Goal: Information Seeking & Learning: Learn about a topic

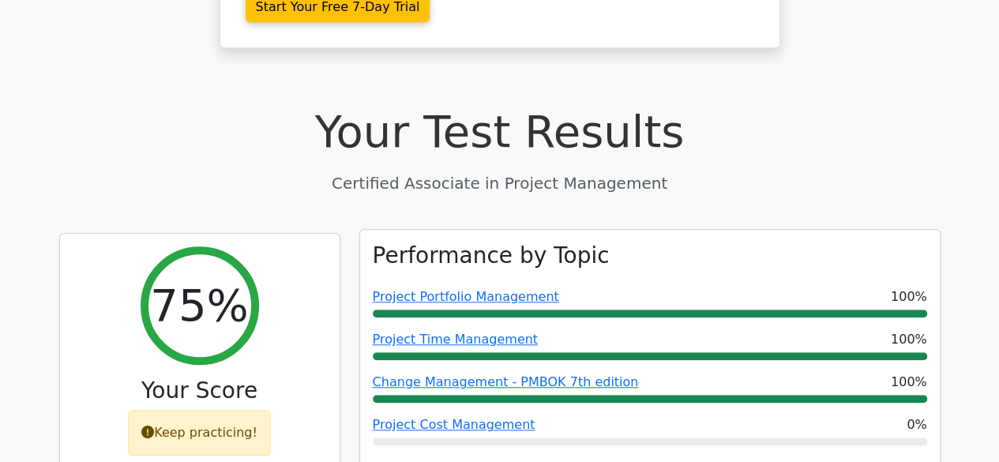
scroll to position [491, 0]
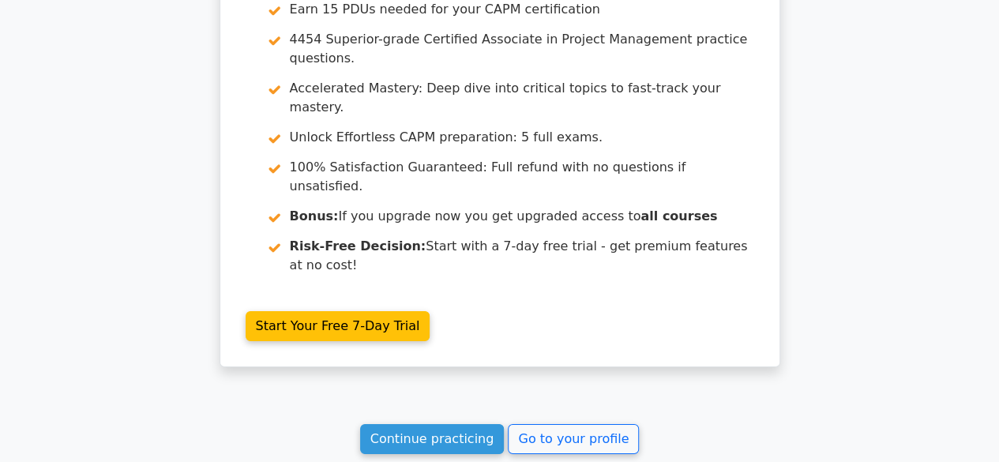
scroll to position [2496, 0]
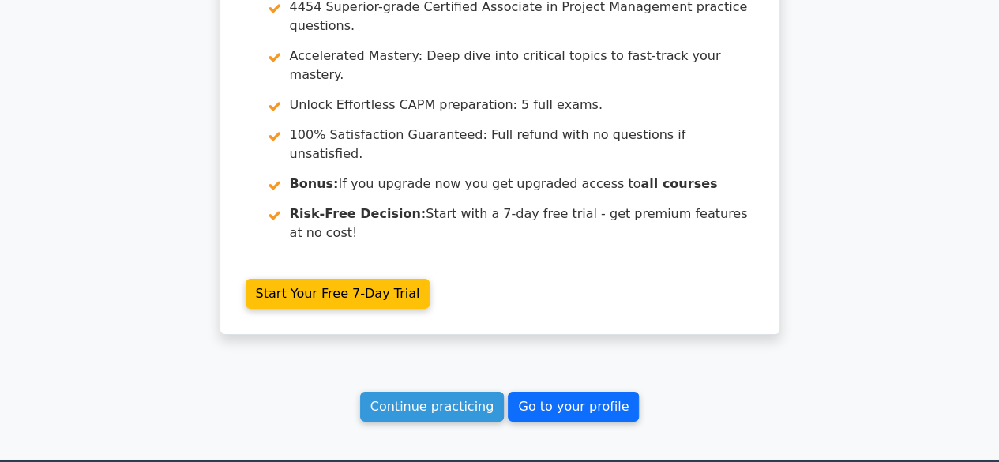
click at [548, 392] on link "Go to your profile" at bounding box center [573, 407] width 131 height 30
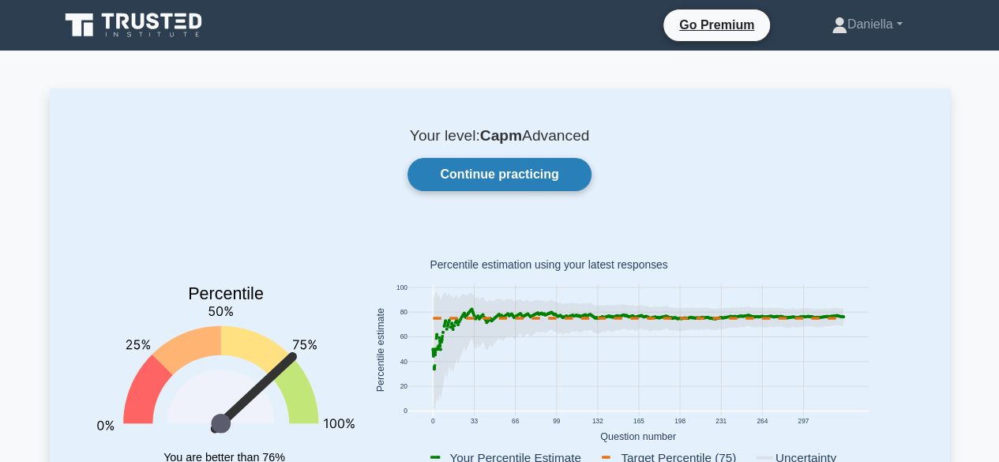
click at [525, 180] on link "Continue practicing" at bounding box center [498, 174] width 183 height 33
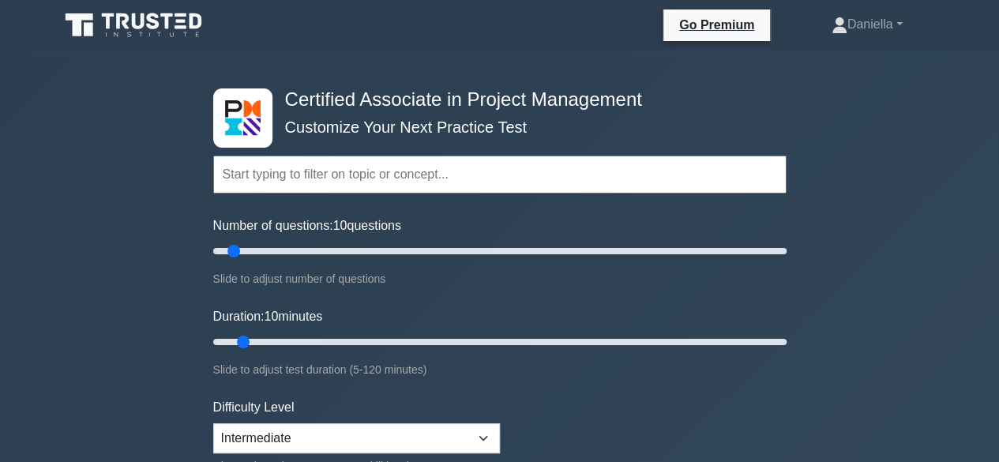
click at [525, 180] on input "text" at bounding box center [499, 175] width 573 height 38
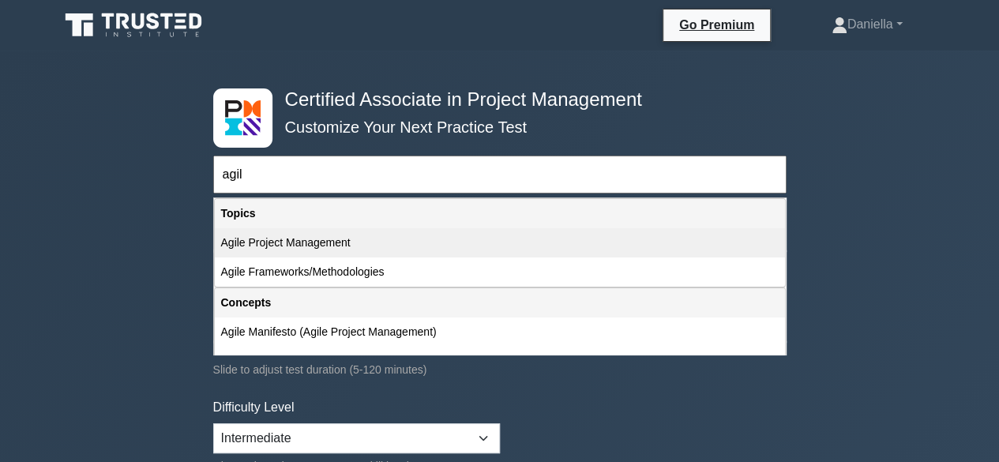
click at [483, 243] on div "Agile Project Management" at bounding box center [500, 242] width 570 height 29
type input "Agile Project Management"
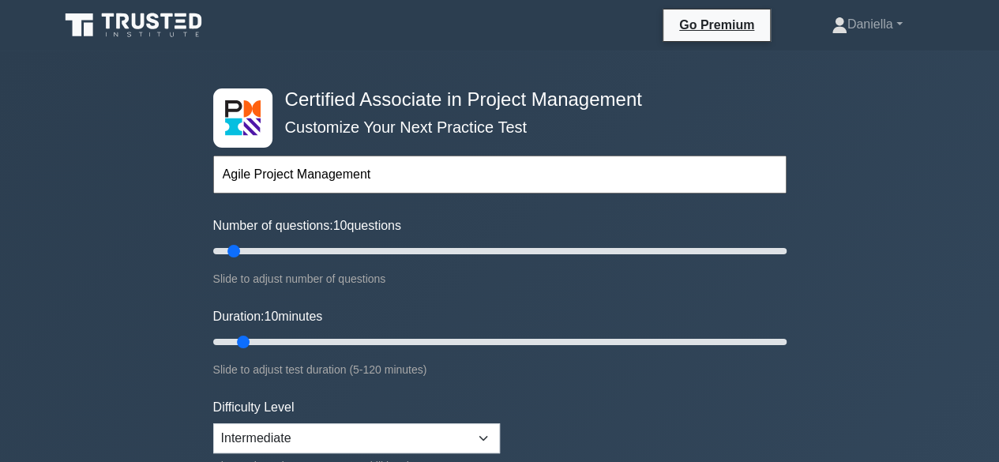
scroll to position [38, 0]
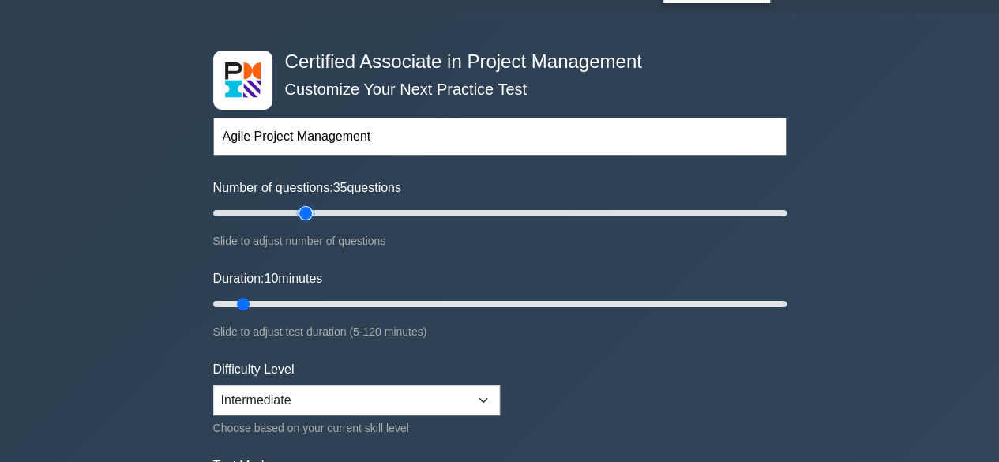
type input "35"
click at [305, 211] on input "Number of questions: 35 questions" at bounding box center [499, 213] width 573 height 19
type input "30"
click at [289, 210] on input "Number of questions: 30 questions" at bounding box center [499, 213] width 573 height 19
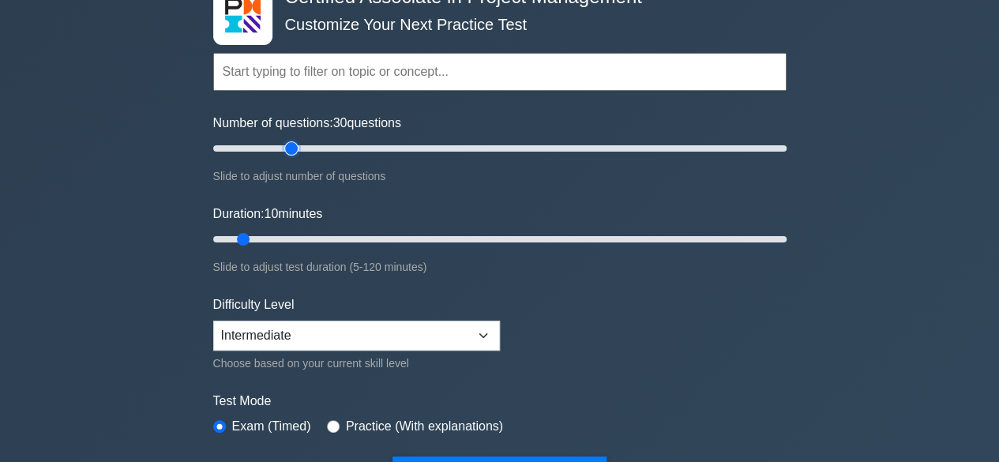
scroll to position [104, 0]
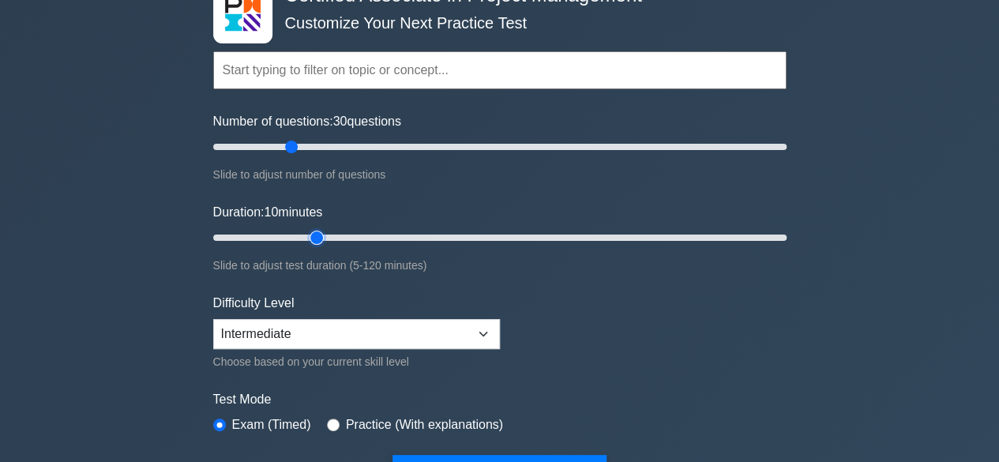
click at [308, 235] on input "Duration: 10 minutes" at bounding box center [499, 237] width 573 height 19
type input "30"
click at [335, 235] on input "Duration: 30 minutes" at bounding box center [499, 237] width 573 height 19
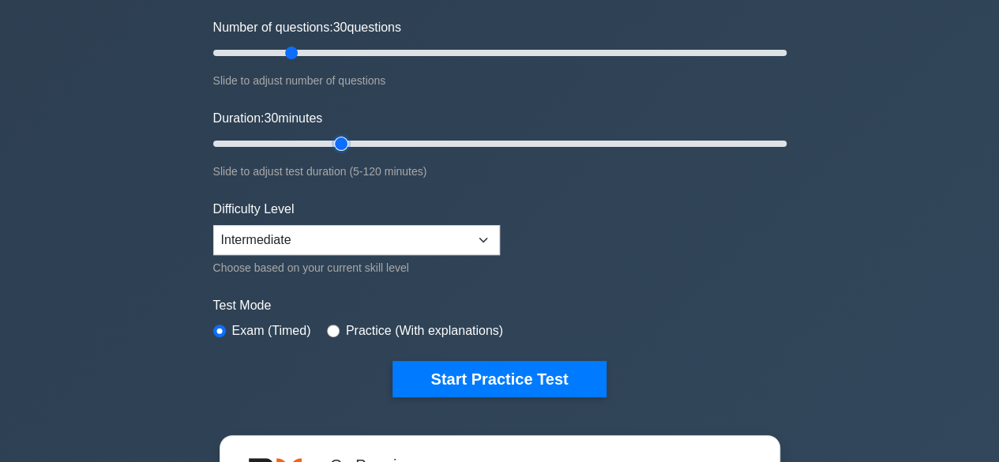
scroll to position [201, 0]
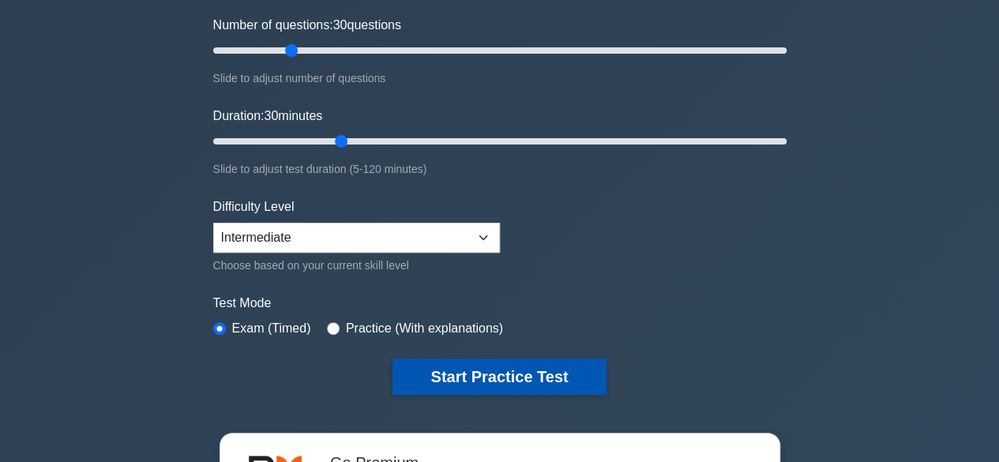
click at [440, 365] on button "Start Practice Test" at bounding box center [498, 376] width 213 height 36
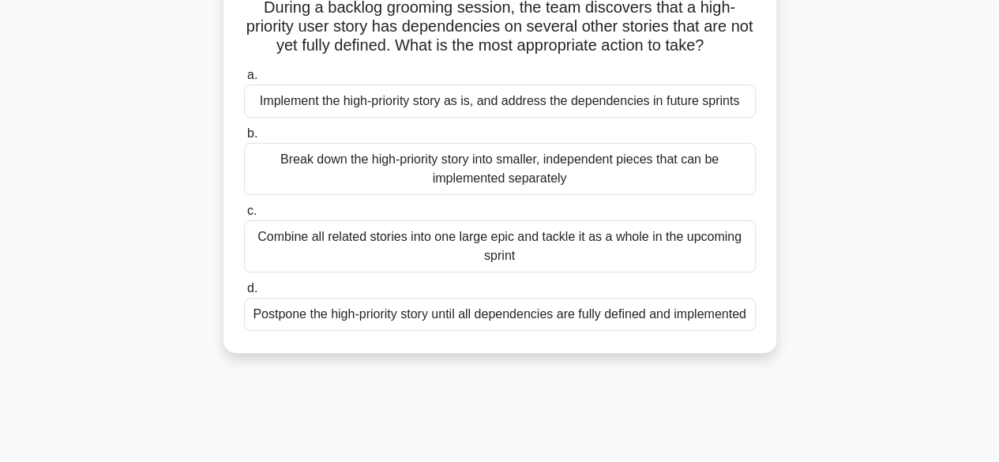
scroll to position [122, 0]
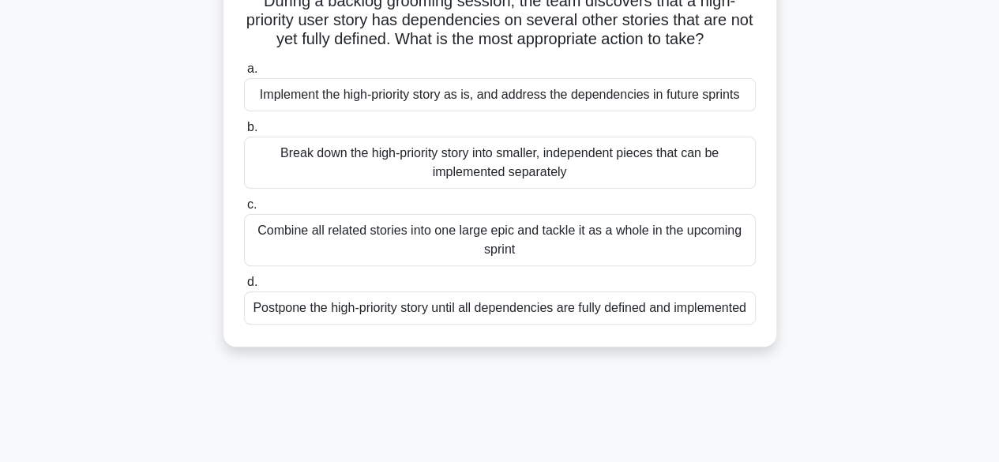
click at [284, 184] on div "Break down the high-priority story into smaller, independent pieces that can be…" at bounding box center [500, 163] width 512 height 52
click at [244, 133] on input "b. Break down the high-priority story into smaller, independent pieces that can…" at bounding box center [244, 127] width 0 height 10
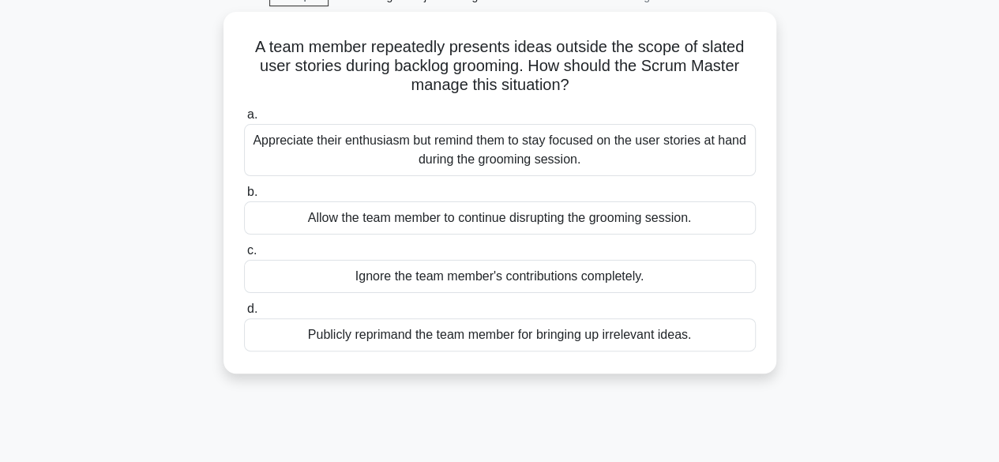
scroll to position [79, 0]
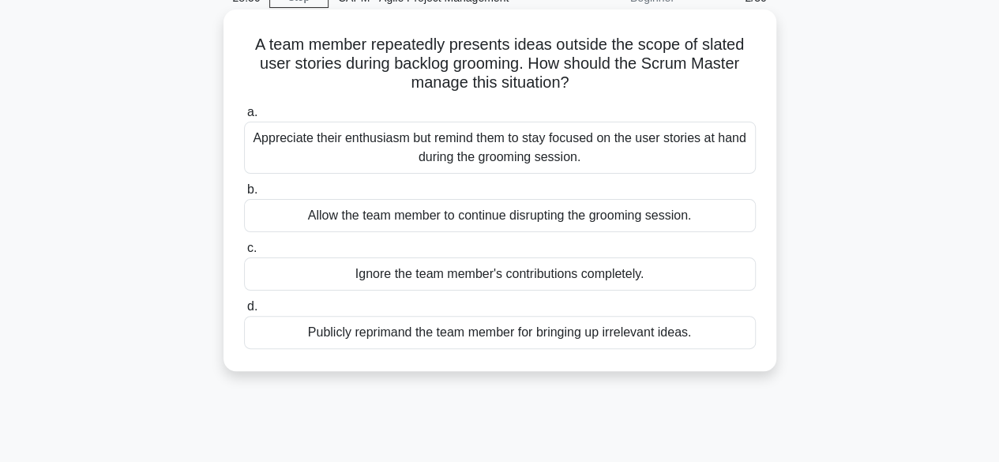
click at [335, 146] on div "Appreciate their enthusiasm but remind them to stay focused on the user stories…" at bounding box center [500, 148] width 512 height 52
click at [244, 118] on input "a. Appreciate their enthusiasm but remind them to stay focused on the user stor…" at bounding box center [244, 112] width 0 height 10
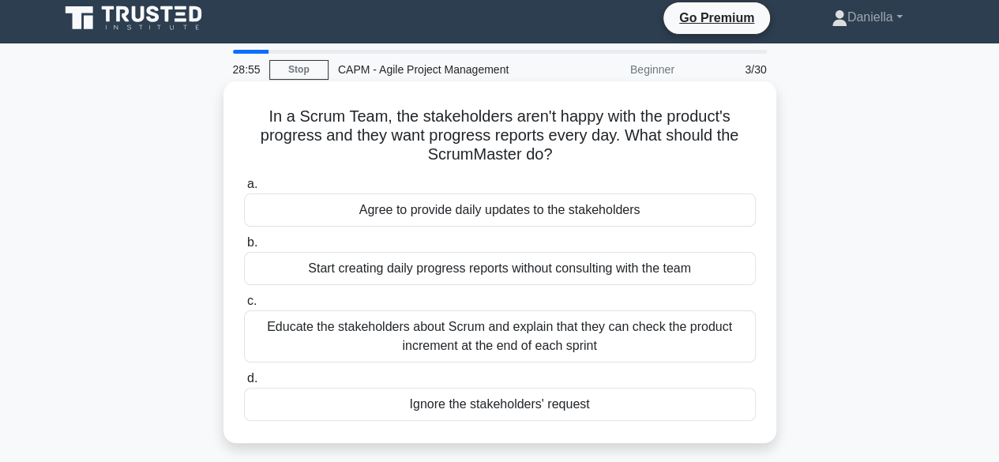
scroll to position [0, 0]
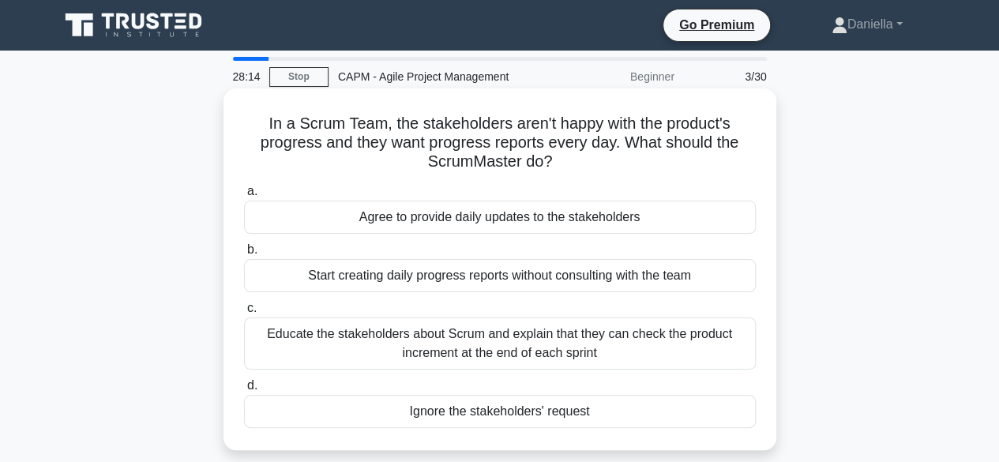
click at [339, 345] on div "Educate the stakeholders about Scrum and explain that they can check the produc…" at bounding box center [500, 343] width 512 height 52
click at [244, 313] on input "c. Educate the stakeholders about Scrum and explain that they can check the pro…" at bounding box center [244, 308] width 0 height 10
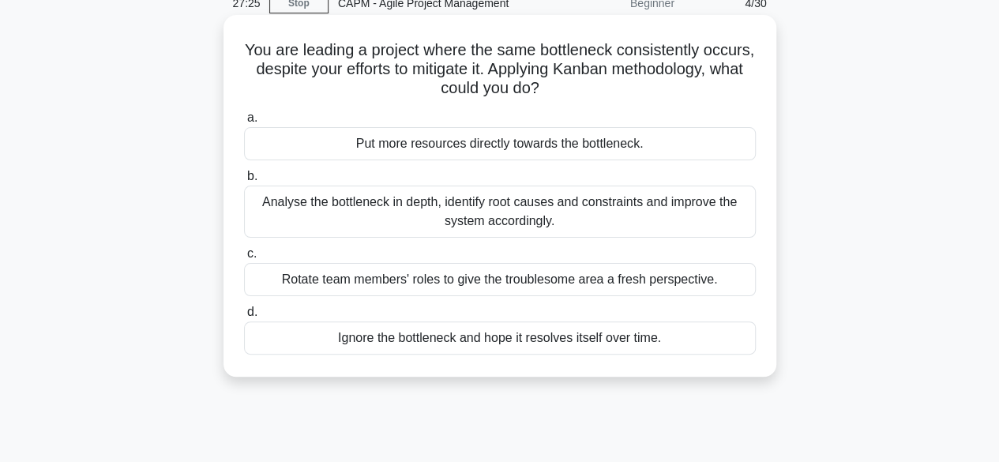
scroll to position [79, 0]
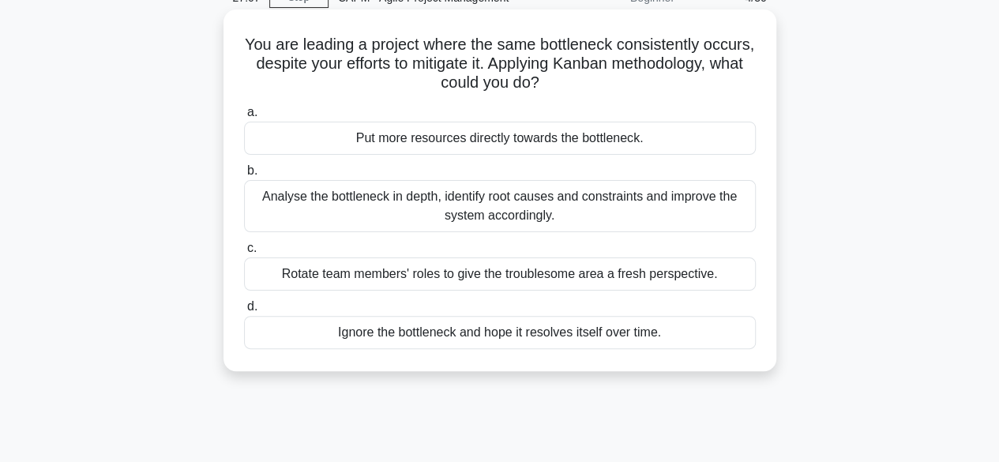
click at [313, 218] on div "Analyse the bottleneck in depth, identify root causes and constraints and impro…" at bounding box center [500, 206] width 512 height 52
click at [244, 176] on input "b. Analyse the bottleneck in depth, identify root causes and constraints and im…" at bounding box center [244, 171] width 0 height 10
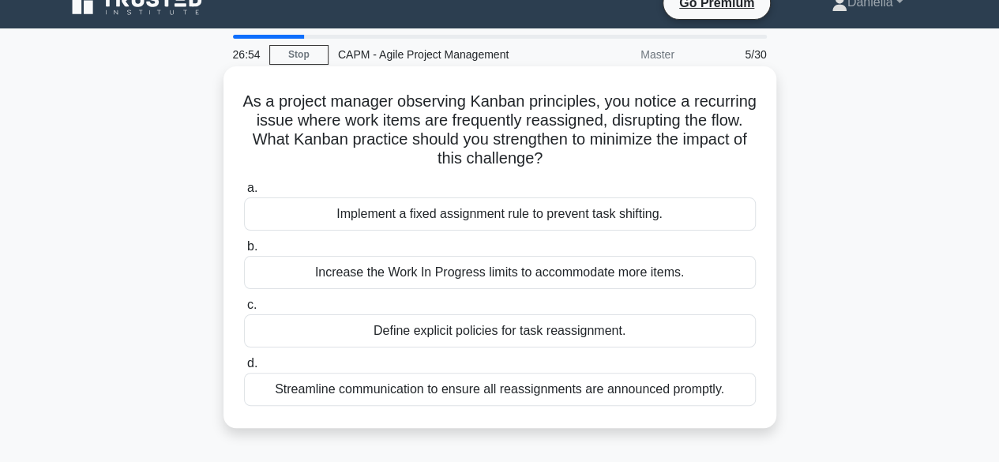
scroll to position [23, 0]
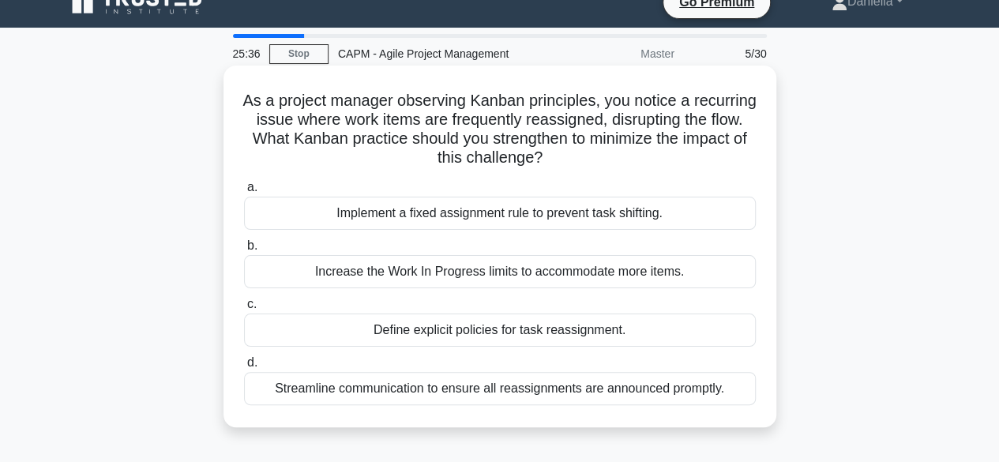
click at [368, 329] on div "Define explicit policies for task reassignment." at bounding box center [500, 329] width 512 height 33
click at [244, 309] on input "c. Define explicit policies for task reassignment." at bounding box center [244, 304] width 0 height 10
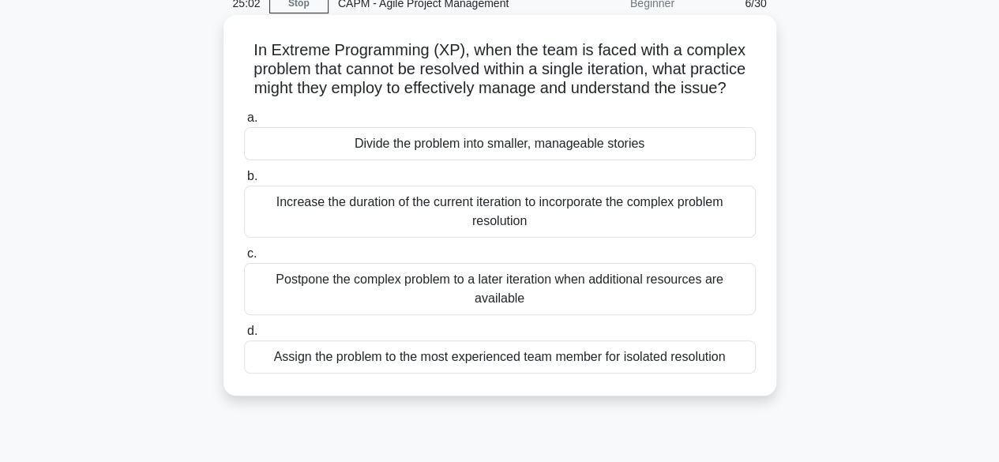
scroll to position [76, 0]
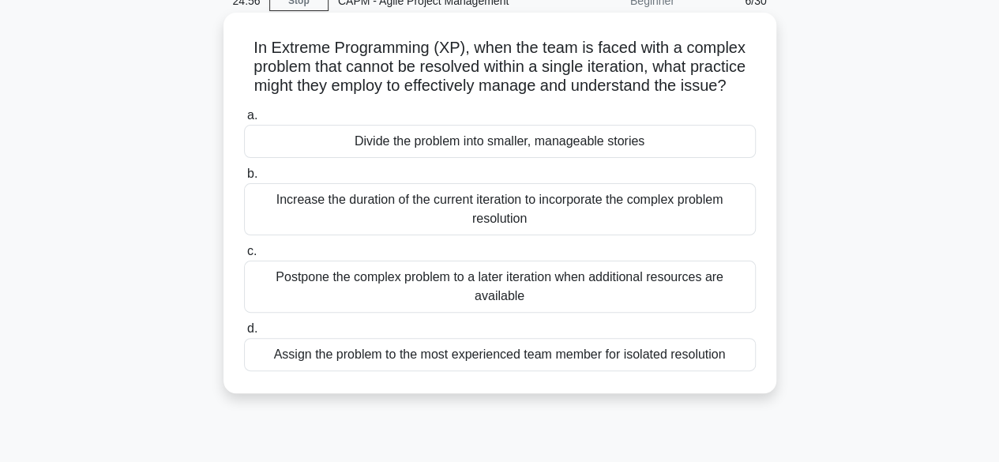
click at [371, 138] on div "Divide the problem into smaller, manageable stories" at bounding box center [500, 141] width 512 height 33
click at [244, 121] on input "a. Divide the problem into smaller, manageable stories" at bounding box center [244, 116] width 0 height 10
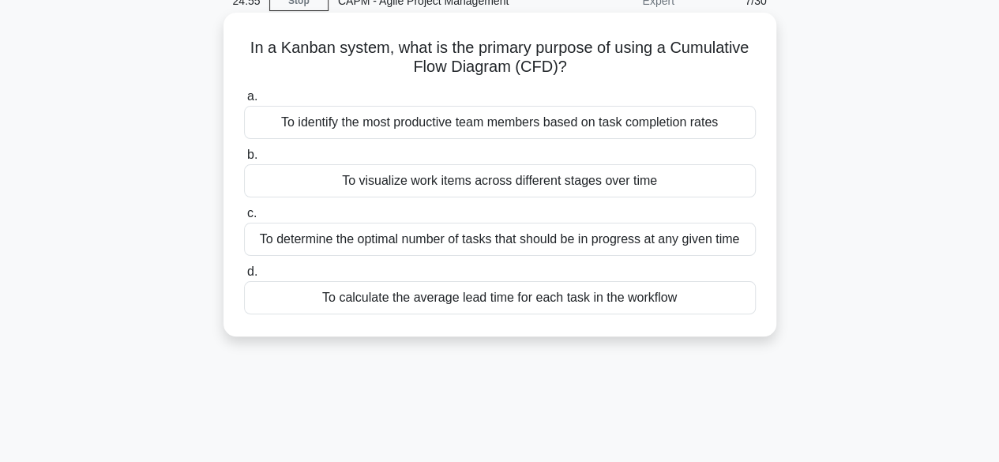
scroll to position [0, 0]
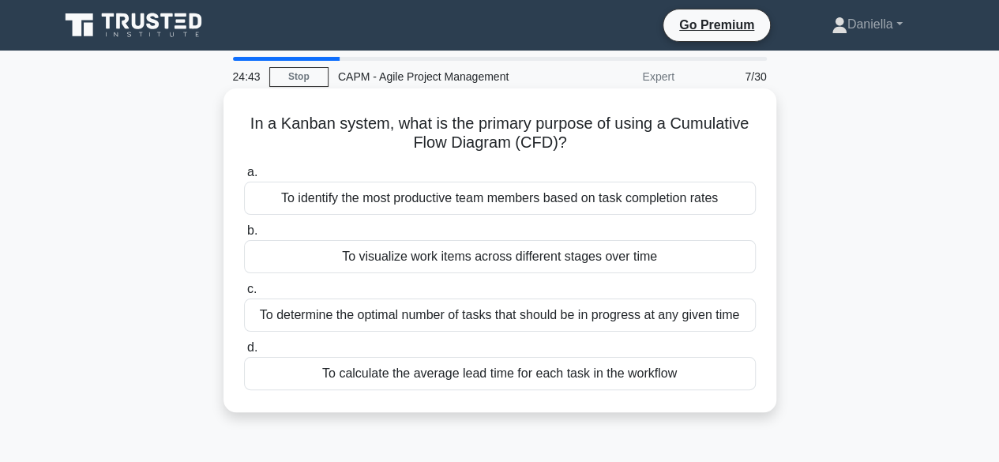
click at [297, 250] on div "To visualize work items across different stages over time" at bounding box center [500, 256] width 512 height 33
click at [244, 236] on input "b. To visualize work items across different stages over time" at bounding box center [244, 231] width 0 height 10
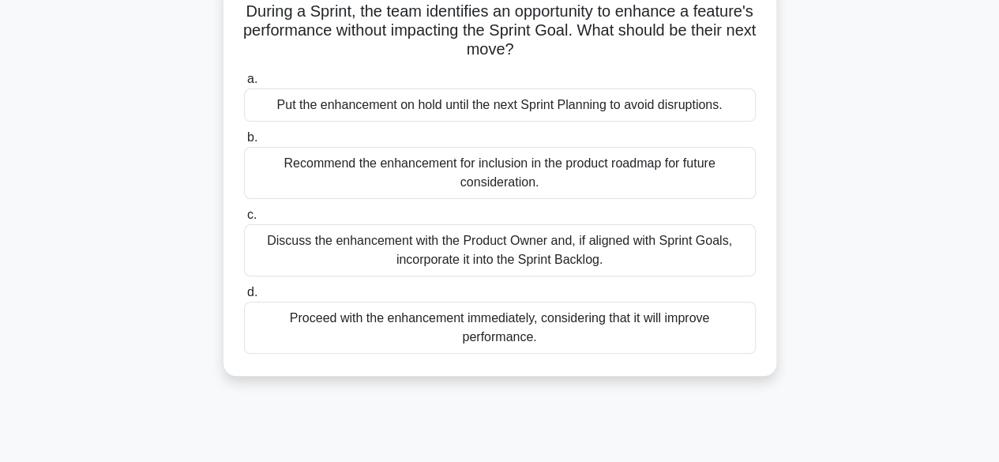
scroll to position [122, 0]
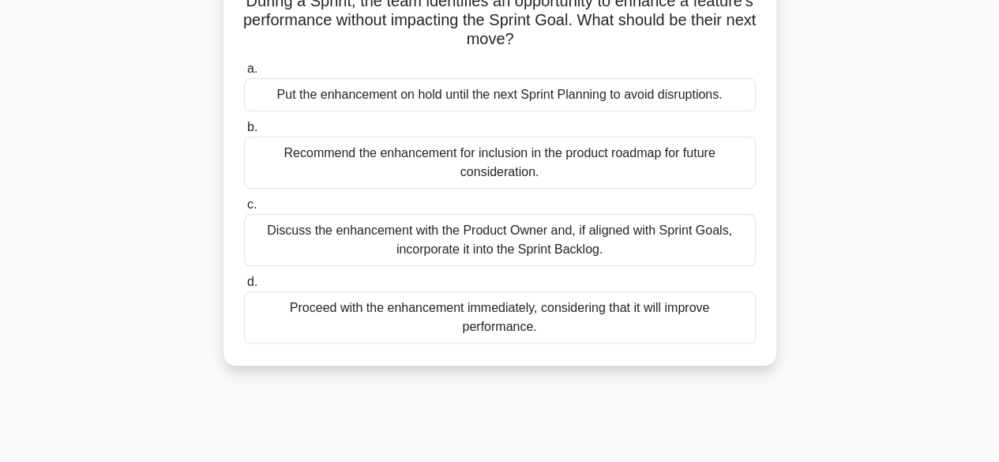
click at [313, 228] on div "Discuss the enhancement with the Product Owner and, if aligned with Sprint Goal…" at bounding box center [500, 240] width 512 height 52
click at [244, 210] on input "c. Discuss the enhancement with the Product Owner and, if aligned with Sprint G…" at bounding box center [244, 205] width 0 height 10
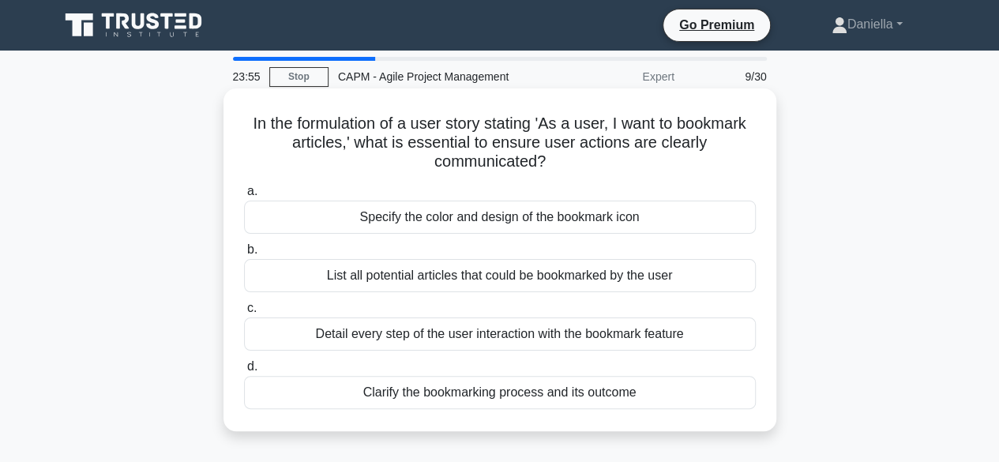
scroll to position [0, 0]
click at [281, 392] on div "Clarify the bookmarking process and its outcome" at bounding box center [500, 392] width 512 height 33
click at [244, 372] on input "d. Clarify the bookmarking process and its outcome" at bounding box center [244, 367] width 0 height 10
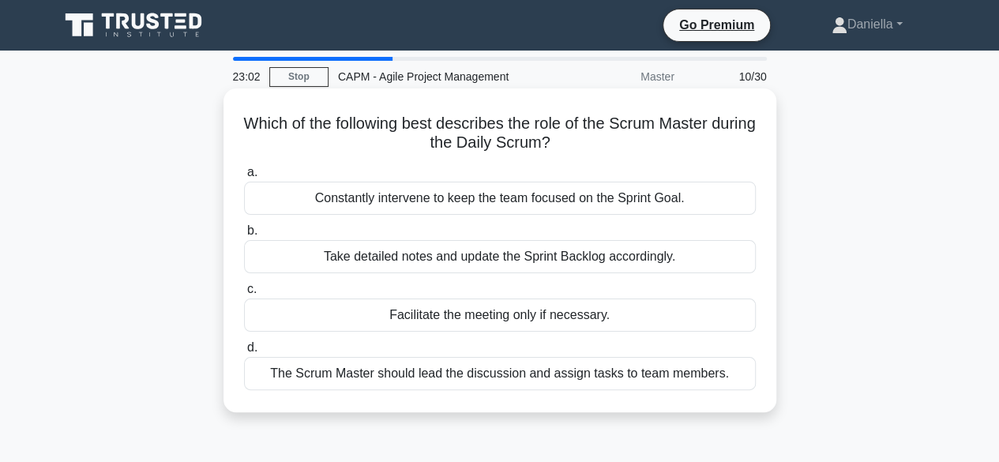
click at [273, 315] on div "Facilitate the meeting only if necessary." at bounding box center [500, 314] width 512 height 33
click at [244, 294] on input "c. Facilitate the meeting only if necessary." at bounding box center [244, 289] width 0 height 10
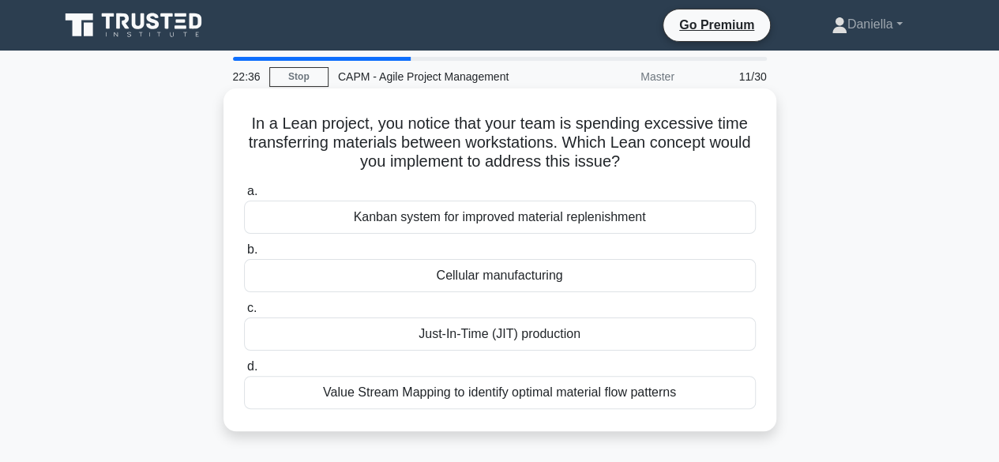
click at [357, 342] on div "Just-In-Time (JIT) production" at bounding box center [500, 333] width 512 height 33
click at [244, 313] on input "c. Just-In-Time (JIT) production" at bounding box center [244, 308] width 0 height 10
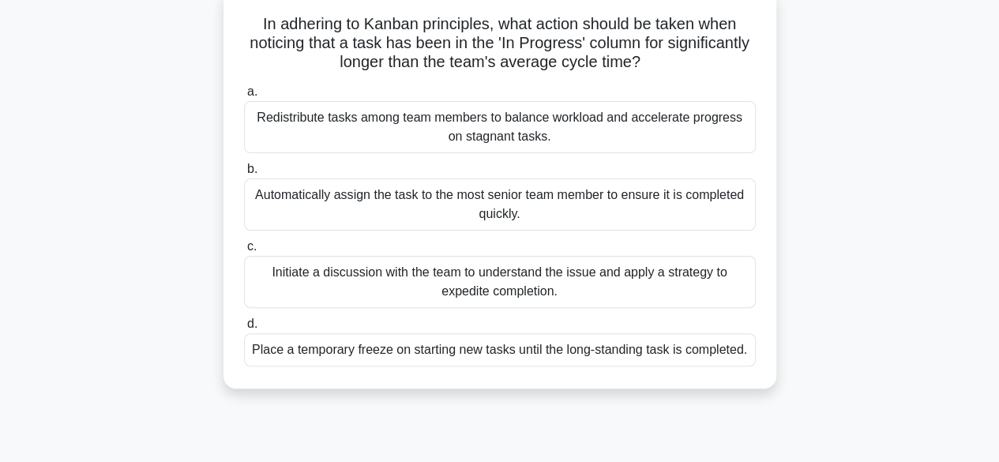
scroll to position [99, 0]
click at [324, 275] on div "Initiate a discussion with the team to understand the issue and apply a strateg…" at bounding box center [500, 283] width 512 height 52
click at [244, 253] on input "c. Initiate a discussion with the team to understand the issue and apply a stra…" at bounding box center [244, 247] width 0 height 10
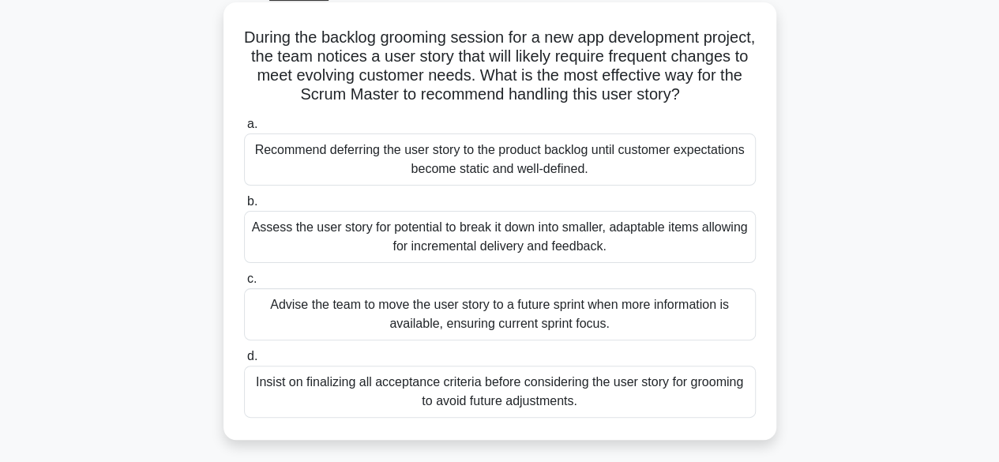
scroll to position [87, 0]
click at [279, 238] on div "Assess the user story for potential to break it down into smaller, adaptable it…" at bounding box center [500, 236] width 512 height 52
click at [244, 206] on input "b. Assess the user story for potential to break it down into smaller, adaptable…" at bounding box center [244, 201] width 0 height 10
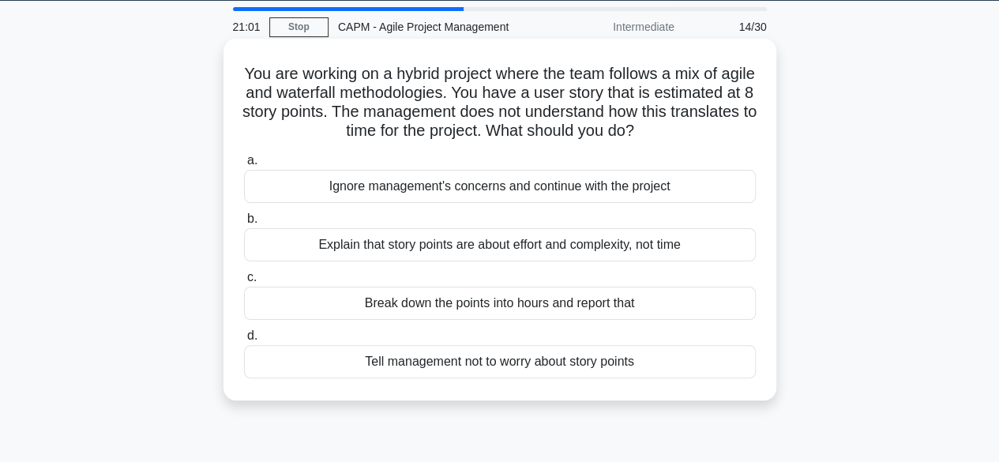
scroll to position [55, 0]
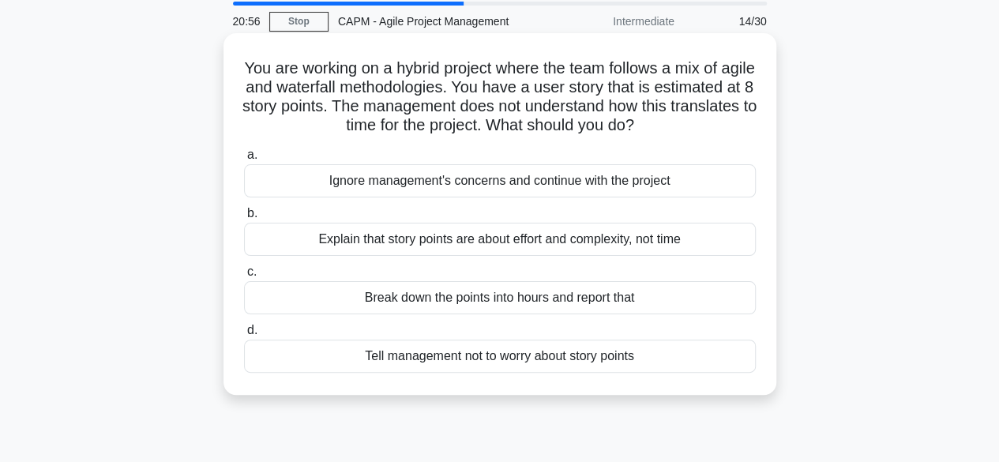
click at [290, 235] on div "Explain that story points are about effort and complexity, not time" at bounding box center [500, 239] width 512 height 33
click at [244, 219] on input "b. Explain that story points are about effort and complexity, not time" at bounding box center [244, 213] width 0 height 10
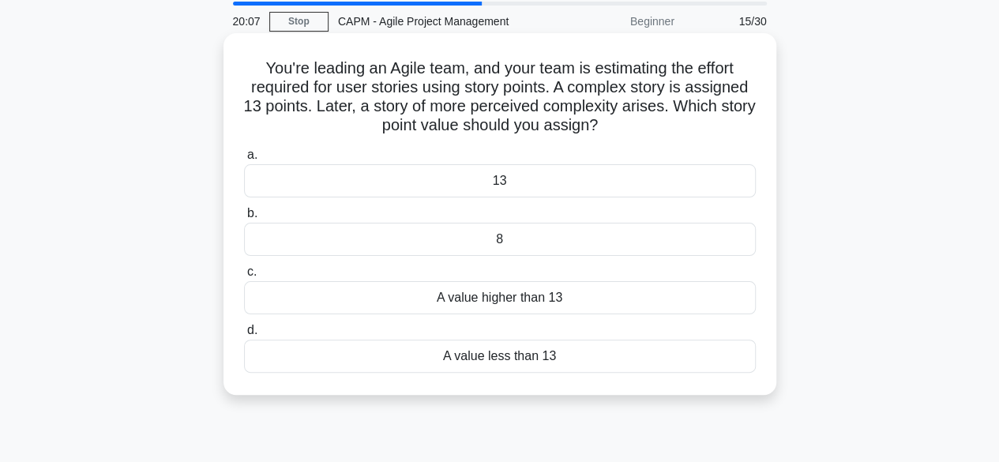
click at [334, 294] on div "A value higher than 13" at bounding box center [500, 297] width 512 height 33
click at [244, 277] on input "c. A value higher than 13" at bounding box center [244, 272] width 0 height 10
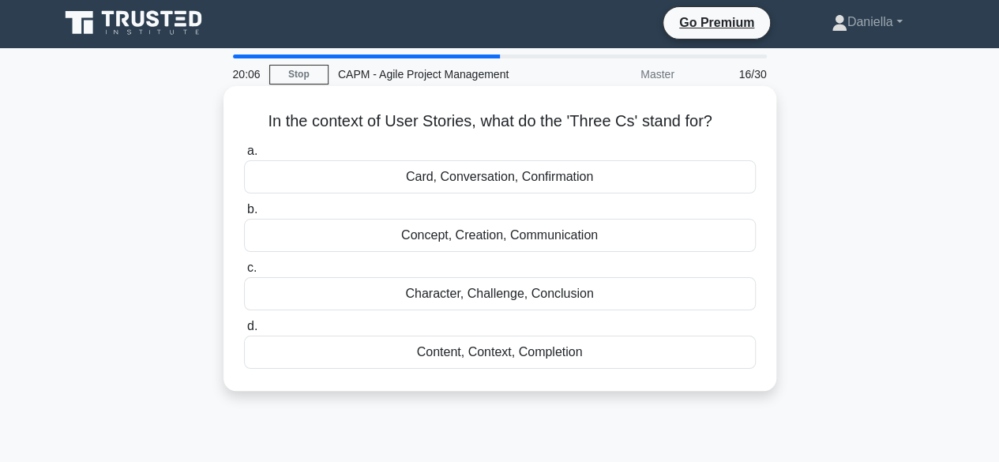
scroll to position [0, 0]
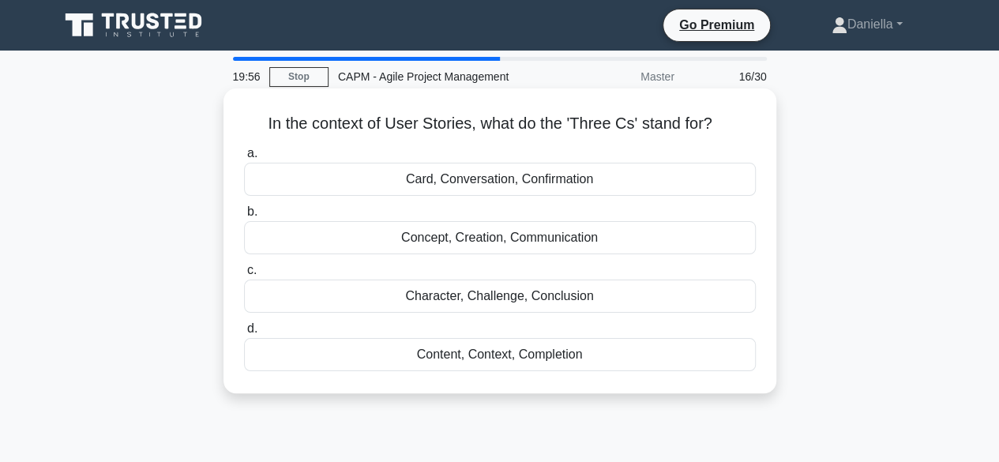
click at [319, 182] on div "Card, Conversation, Confirmation" at bounding box center [500, 179] width 512 height 33
click at [244, 159] on input "a. Card, Conversation, Confirmation" at bounding box center [244, 153] width 0 height 10
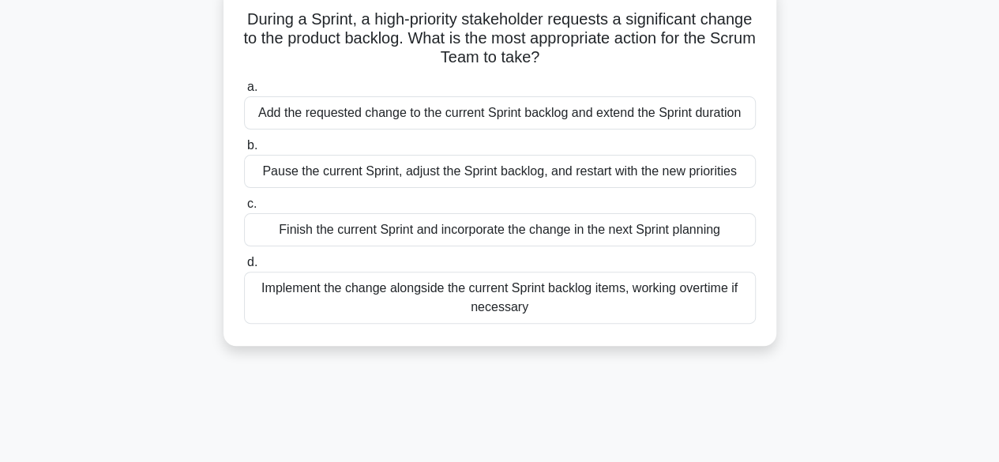
scroll to position [106, 0]
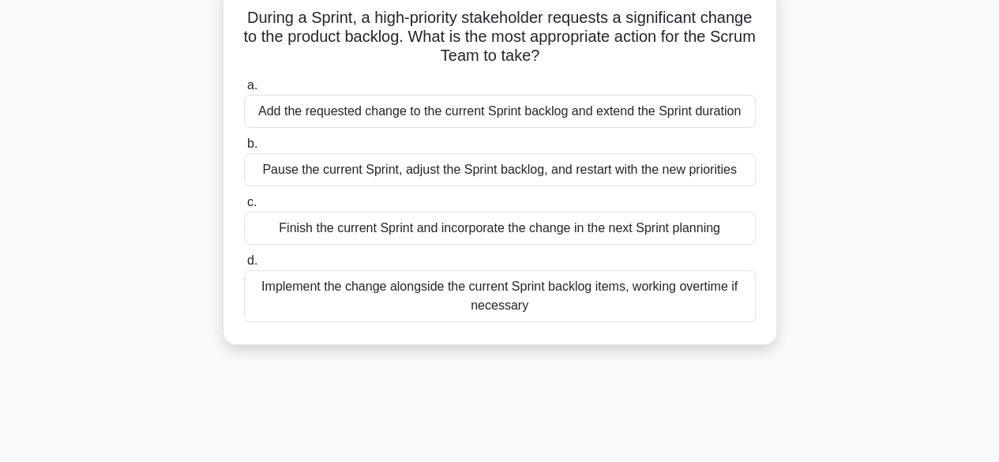
click at [273, 171] on div "Pause the current Sprint, adjust the Sprint backlog, and restart with the new p…" at bounding box center [500, 169] width 512 height 33
click at [244, 149] on input "b. Pause the current Sprint, adjust the Sprint backlog, and restart with the ne…" at bounding box center [244, 144] width 0 height 10
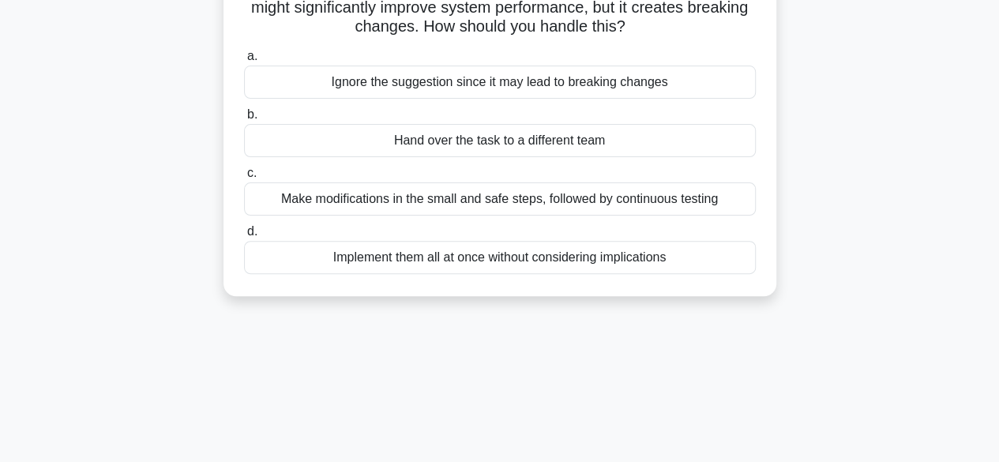
scroll to position [136, 0]
click at [306, 187] on div "Make modifications in the small and safe steps, followed by continuous testing" at bounding box center [500, 198] width 512 height 33
click at [244, 178] on input "c. Make modifications in the small and safe steps, followed by continuous testi…" at bounding box center [244, 172] width 0 height 10
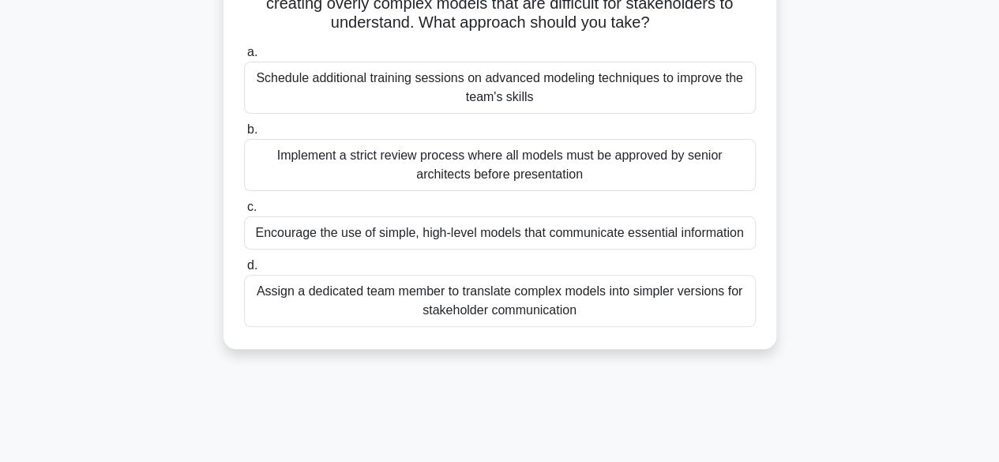
scroll to position [141, 0]
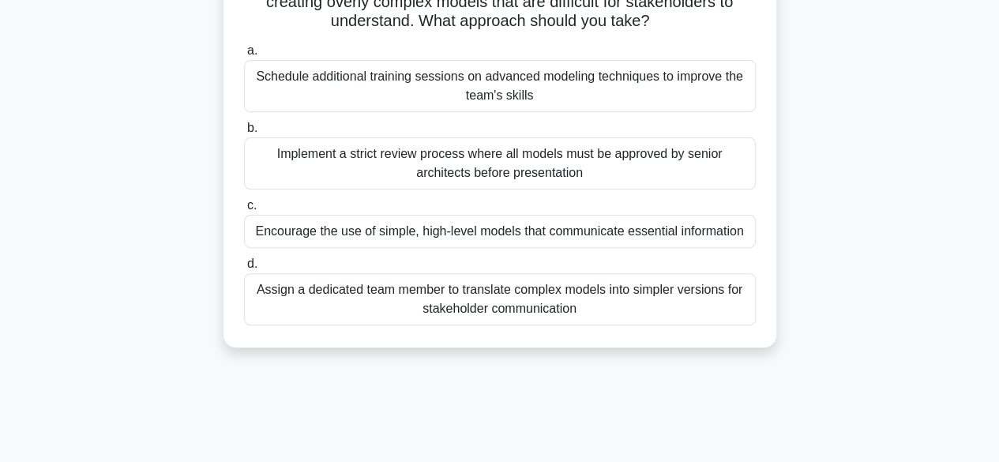
click at [272, 233] on div "Encourage the use of simple, high-level models that communicate essential infor…" at bounding box center [500, 231] width 512 height 33
click at [244, 211] on input "c. Encourage the use of simple, high-level models that communicate essential in…" at bounding box center [244, 206] width 0 height 10
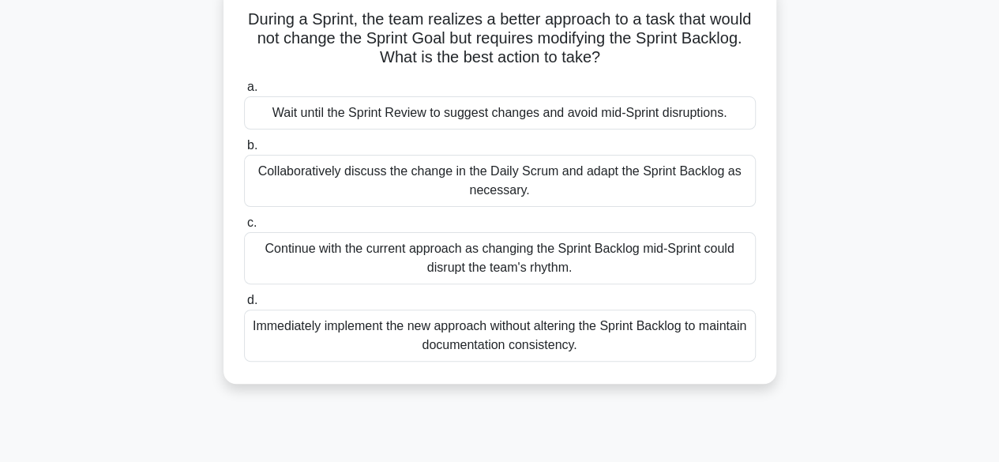
scroll to position [105, 0]
click at [298, 181] on div "Collaboratively discuss the change in the Daily Scrum and adapt the Sprint Back…" at bounding box center [500, 180] width 512 height 52
click at [244, 150] on input "b. Collaboratively discuss the change in the Daily Scrum and adapt the Sprint B…" at bounding box center [244, 145] width 0 height 10
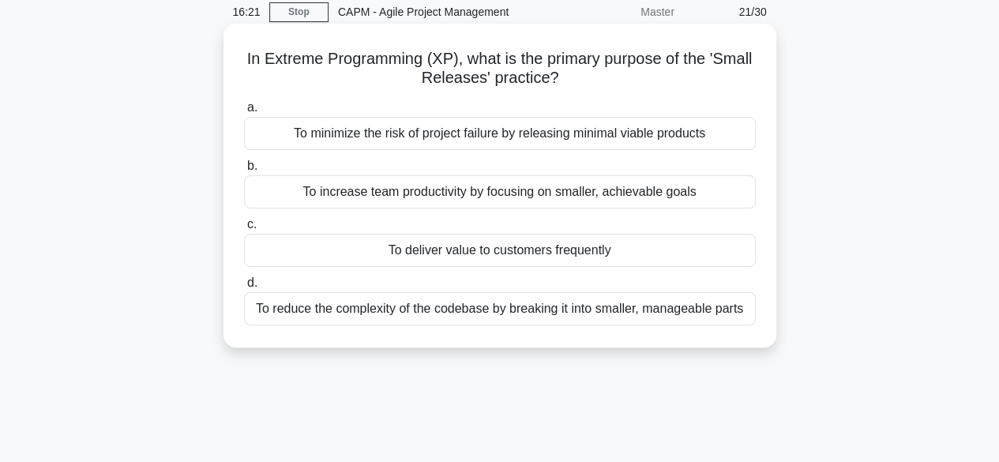
scroll to position [68, 0]
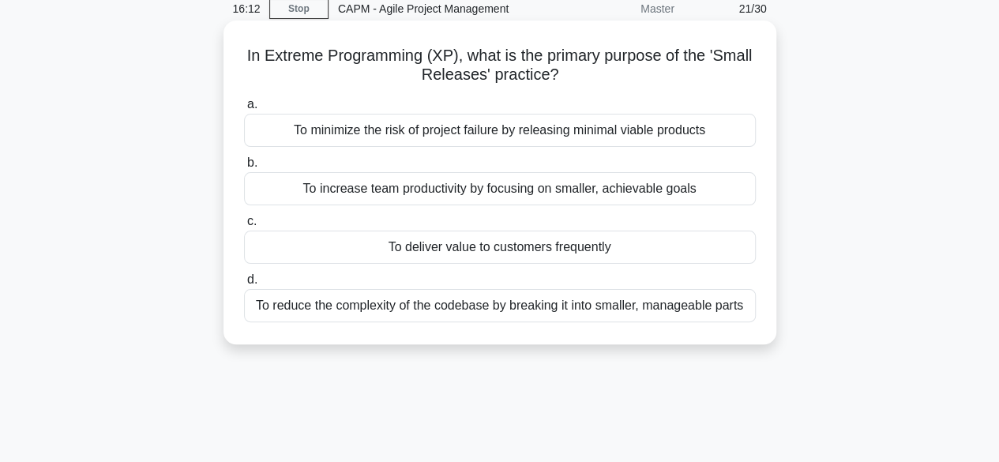
click at [287, 240] on div "To deliver value to customers frequently" at bounding box center [500, 246] width 512 height 33
click at [244, 227] on input "c. To deliver value to customers frequently" at bounding box center [244, 221] width 0 height 10
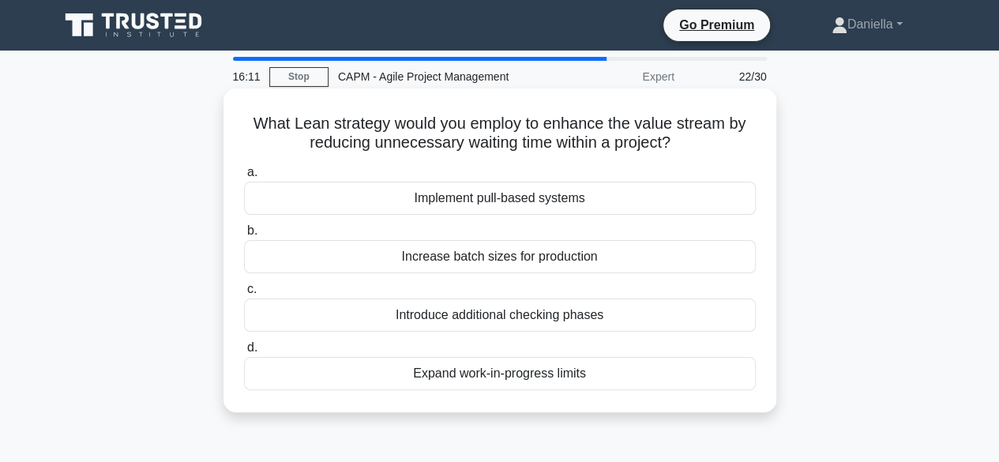
scroll to position [0, 0]
click at [343, 197] on div "Implement pull-based systems" at bounding box center [500, 198] width 512 height 33
click at [244, 178] on input "a. Implement pull-based systems" at bounding box center [244, 172] width 0 height 10
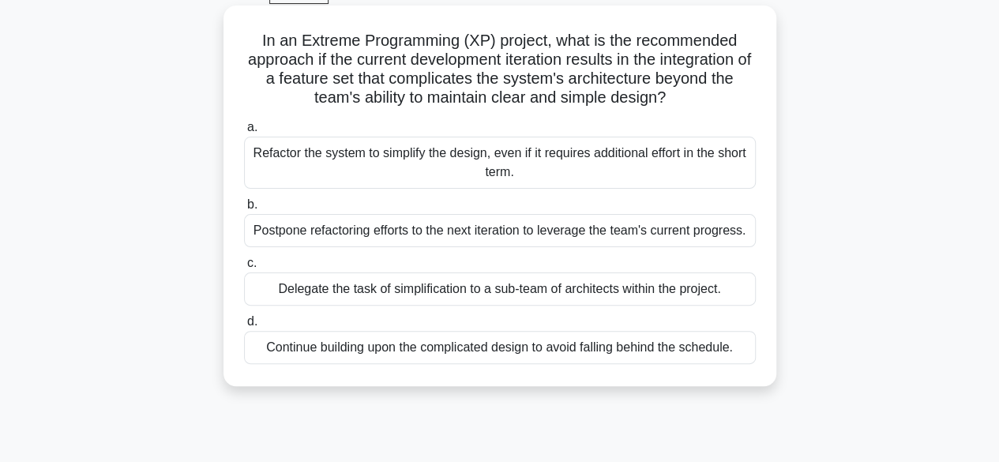
scroll to position [74, 0]
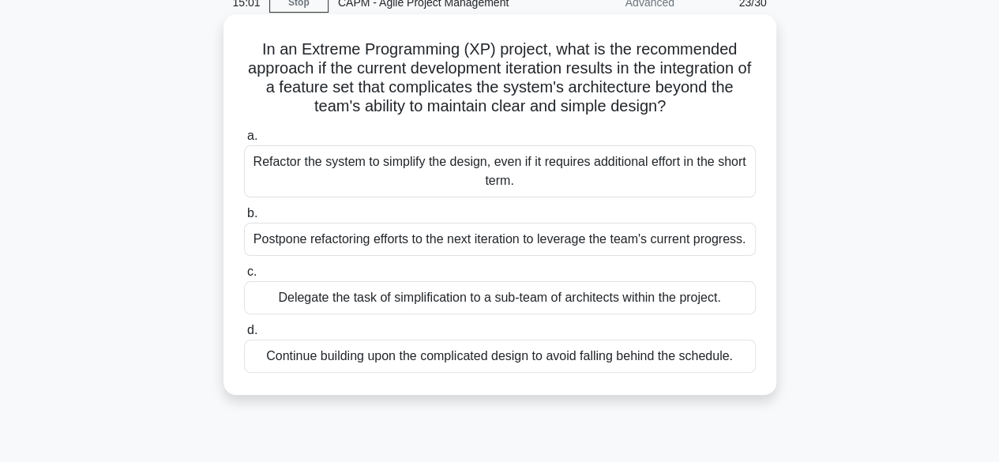
click at [346, 167] on div "Refactor the system to simplify the design, even if it requires additional effo…" at bounding box center [500, 171] width 512 height 52
click at [244, 141] on input "a. Refactor the system to simplify the design, even if it requires additional e…" at bounding box center [244, 136] width 0 height 10
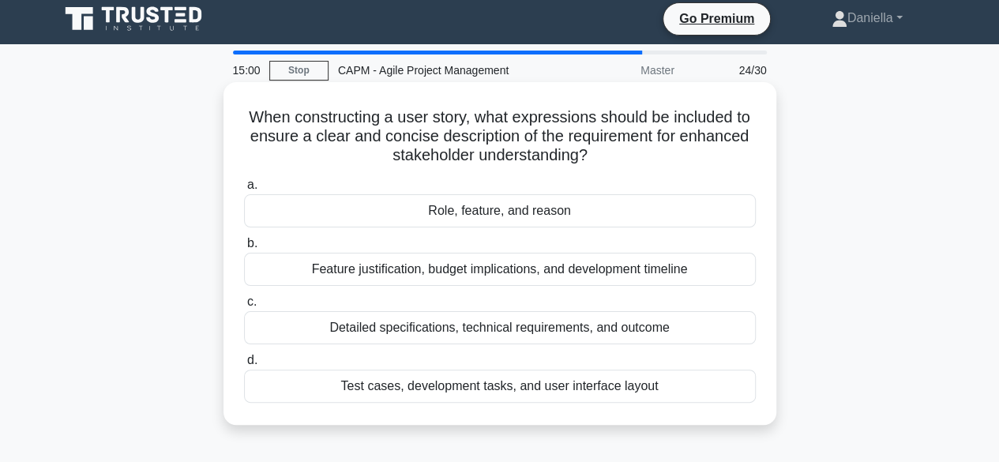
scroll to position [0, 0]
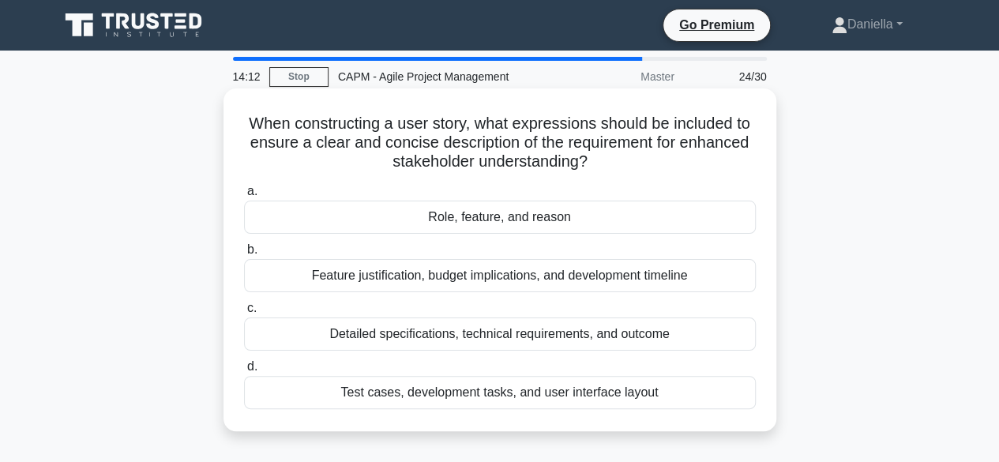
click at [308, 212] on div "Role, feature, and reason" at bounding box center [500, 217] width 512 height 33
click at [244, 197] on input "a. Role, feature, and reason" at bounding box center [244, 191] width 0 height 10
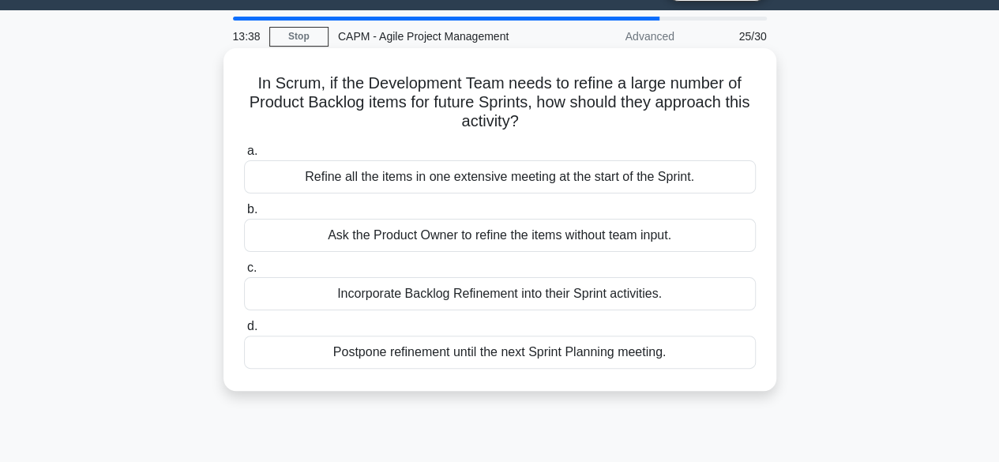
scroll to position [45, 0]
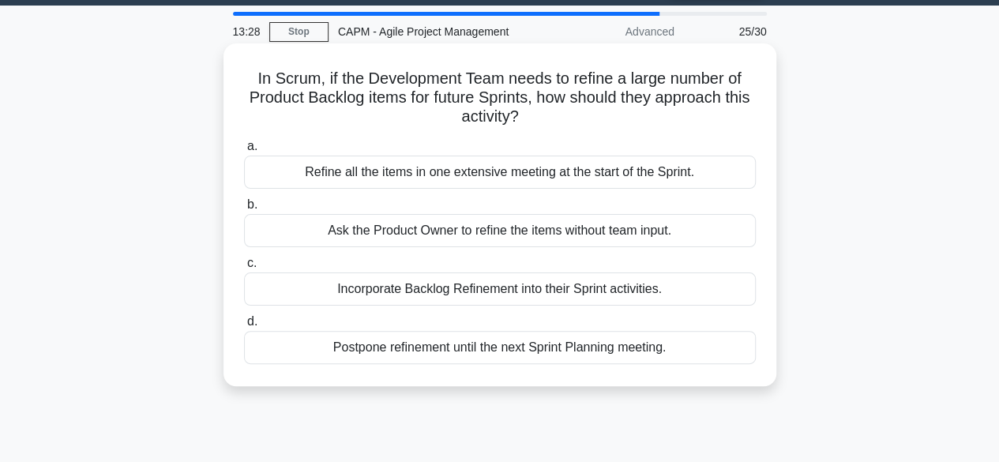
click at [278, 290] on div "Incorporate Backlog Refinement into their Sprint activities." at bounding box center [500, 288] width 512 height 33
click at [244, 268] on input "c. Incorporate Backlog Refinement into their Sprint activities." at bounding box center [244, 263] width 0 height 10
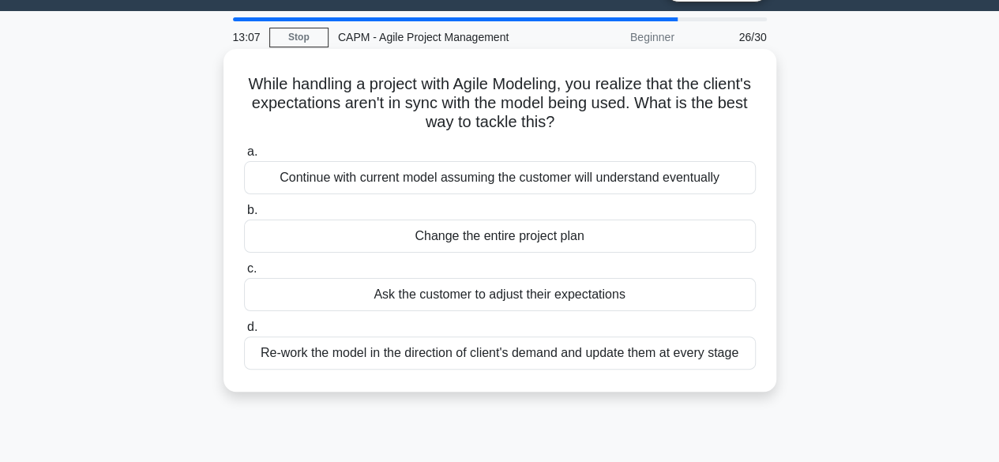
scroll to position [43, 0]
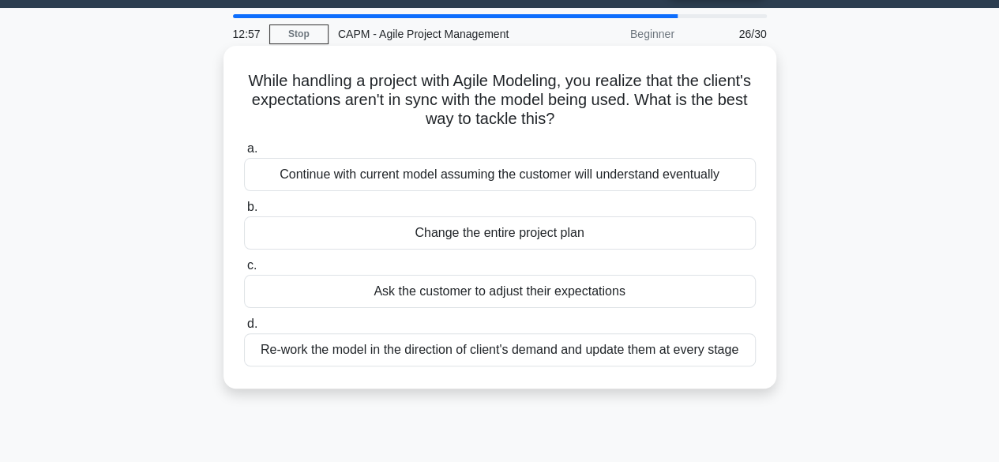
click at [265, 350] on div "Re-work the model in the direction of client's demand and update them at every …" at bounding box center [500, 349] width 512 height 33
click at [244, 329] on input "d. Re-work the model in the direction of client's demand and update them at eve…" at bounding box center [244, 324] width 0 height 10
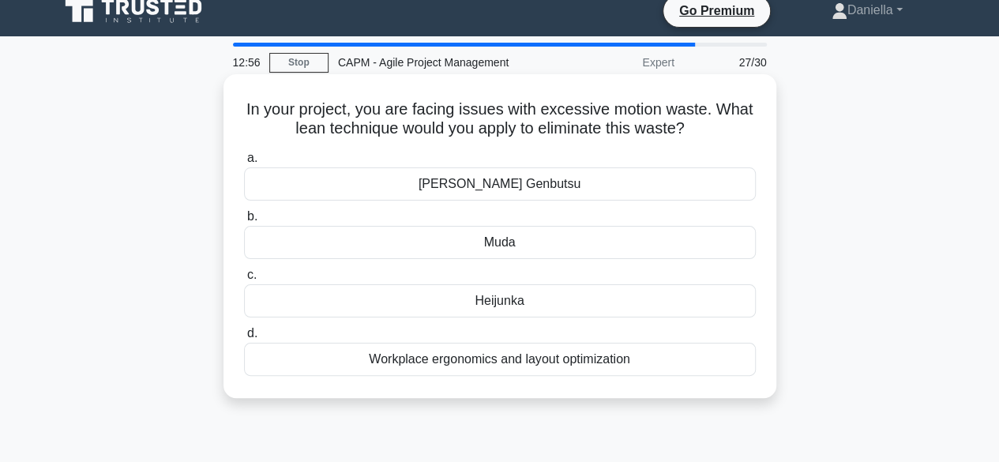
scroll to position [0, 0]
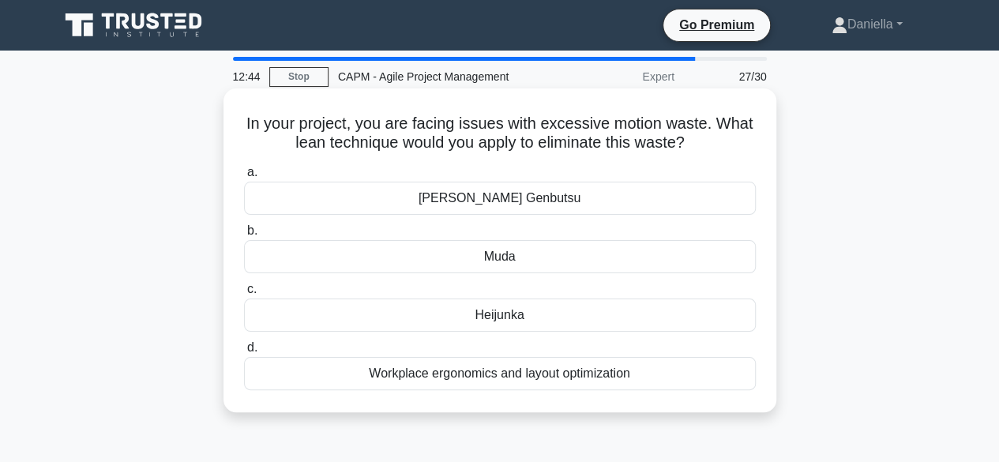
click at [327, 192] on div "Genchi Genbutsu" at bounding box center [500, 198] width 512 height 33
click at [244, 178] on input "a. Genchi Genbutsu" at bounding box center [244, 172] width 0 height 10
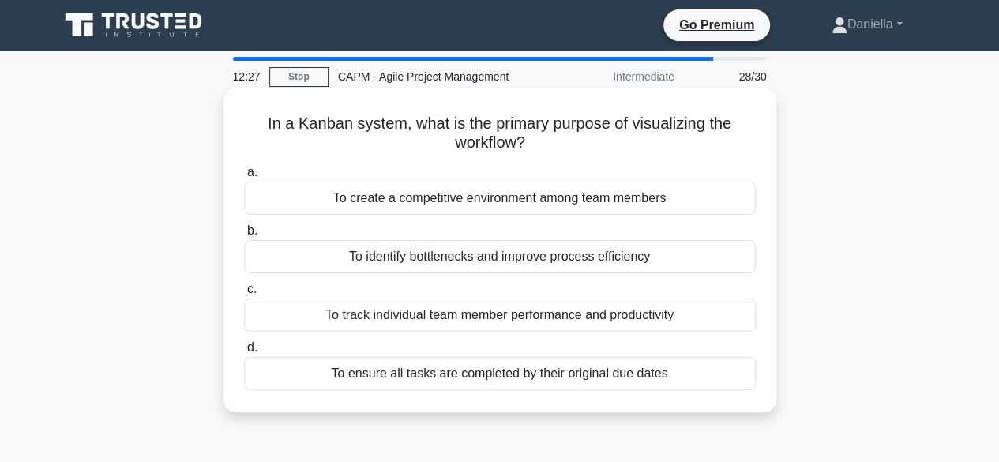
click at [301, 263] on div "To identify bottlenecks and improve process efficiency" at bounding box center [500, 256] width 512 height 33
click at [244, 236] on input "b. To identify bottlenecks and improve process efficiency" at bounding box center [244, 231] width 0 height 10
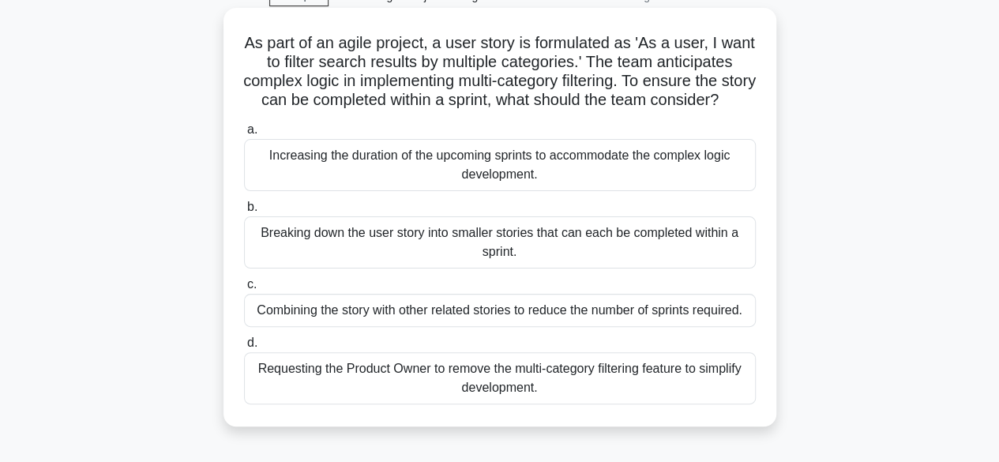
scroll to position [87, 0]
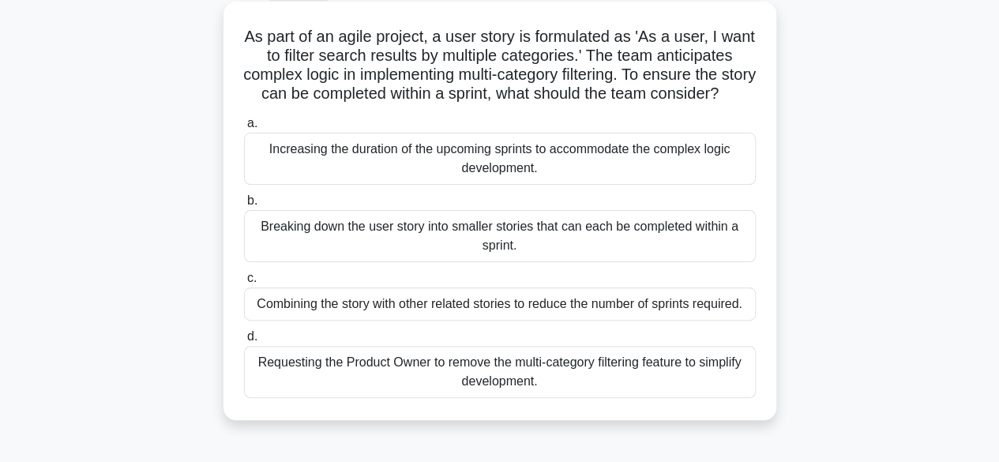
click at [289, 253] on div "Breaking down the user story into smaller stories that can each be completed wi…" at bounding box center [500, 236] width 512 height 52
click at [244, 206] on input "b. Breaking down the user story into smaller stories that can each be completed…" at bounding box center [244, 201] width 0 height 10
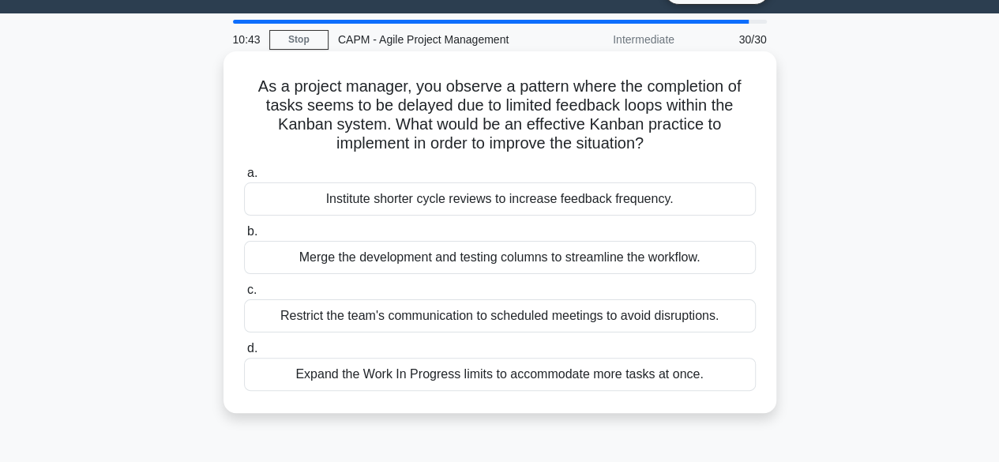
scroll to position [38, 0]
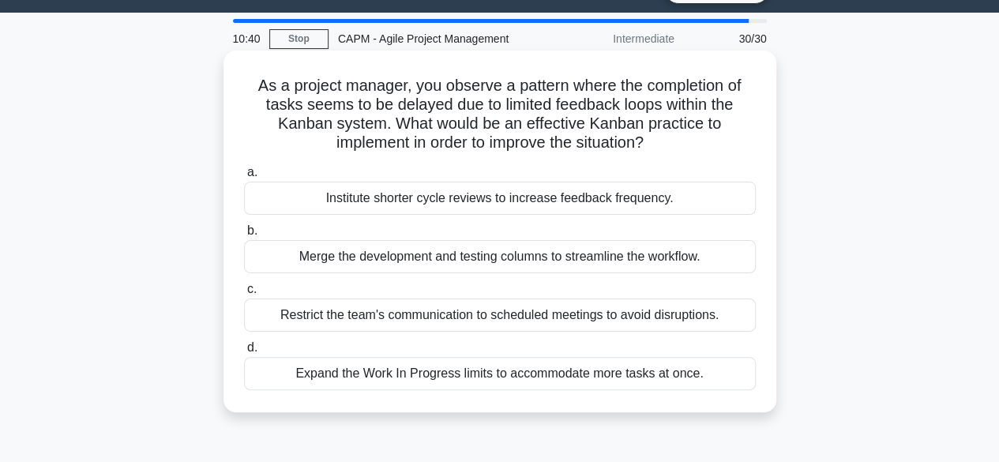
click at [328, 201] on div "Institute shorter cycle reviews to increase feedback frequency." at bounding box center [500, 198] width 512 height 33
click at [244, 178] on input "a. Institute shorter cycle reviews to increase feedback frequency." at bounding box center [244, 172] width 0 height 10
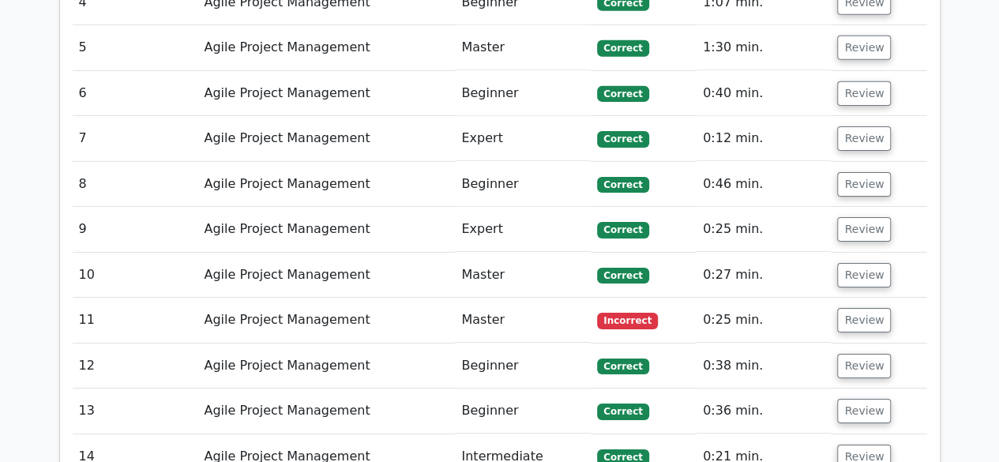
scroll to position [2523, 0]
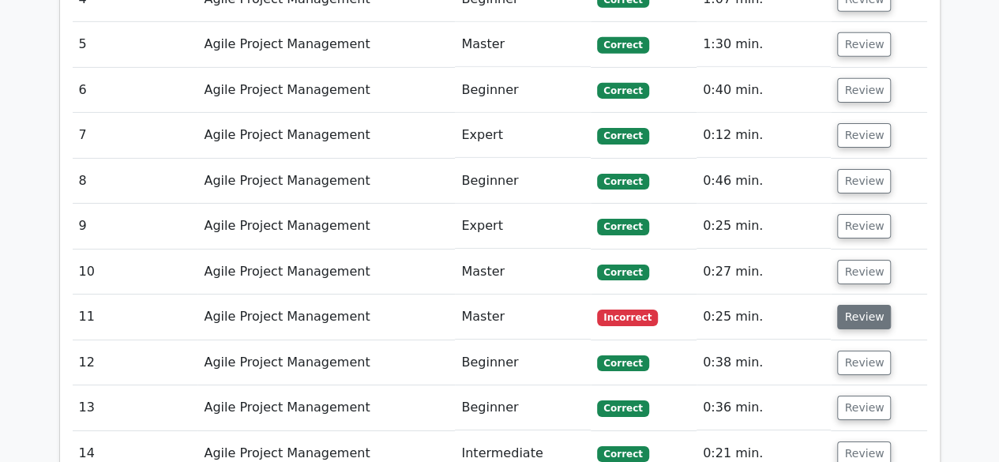
click at [851, 305] on button "Review" at bounding box center [864, 317] width 54 height 24
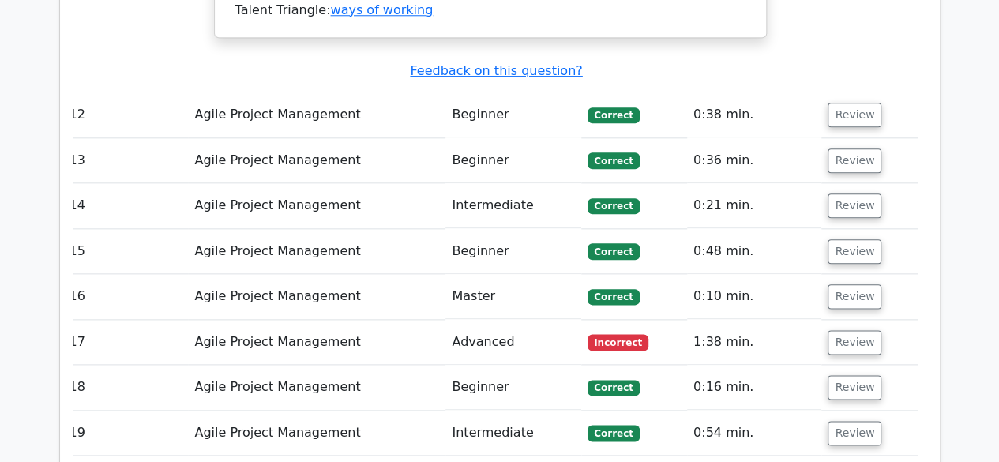
scroll to position [3826, 0]
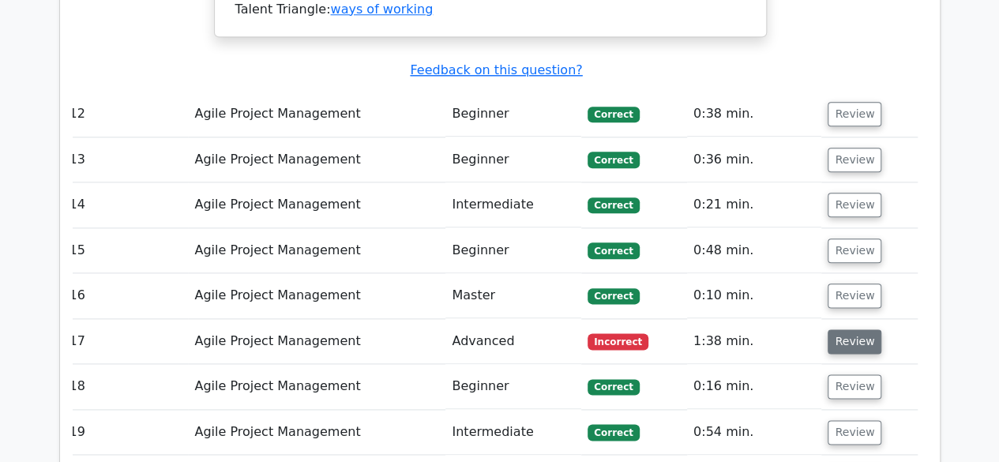
click at [849, 329] on button "Review" at bounding box center [854, 341] width 54 height 24
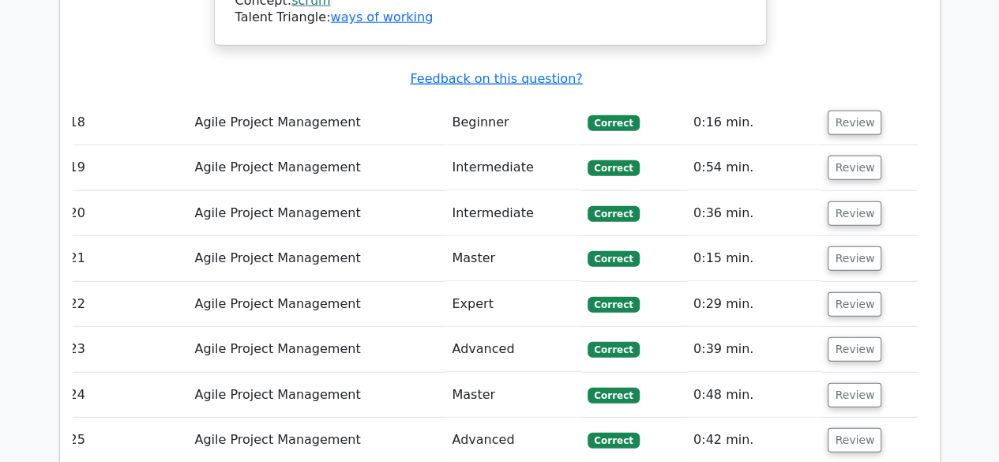
scroll to position [5113, 0]
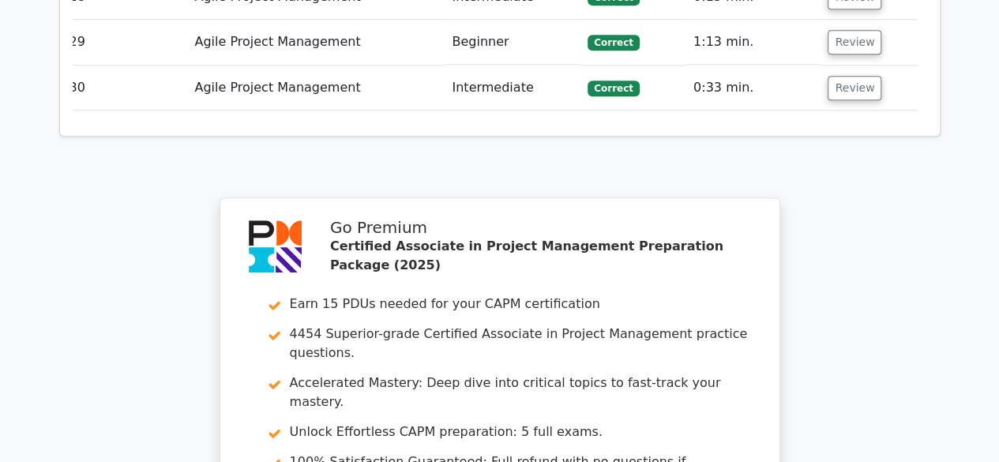
scroll to position [6424, 0]
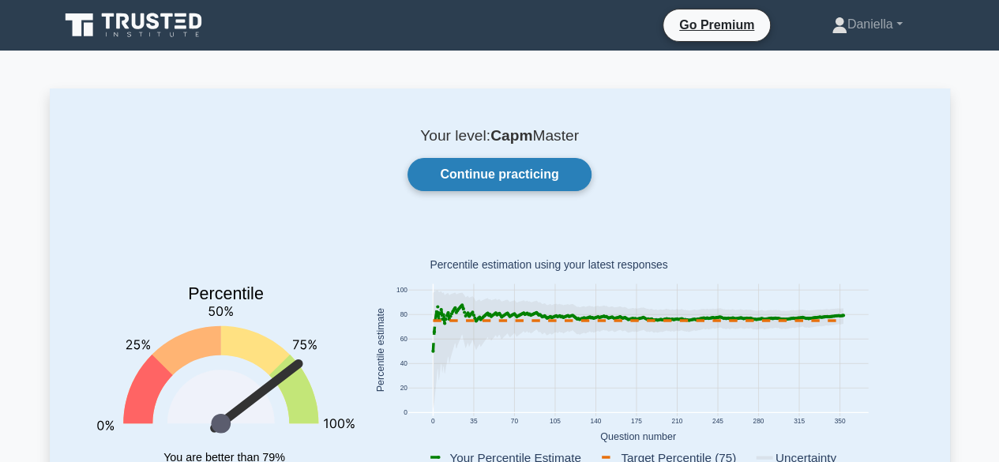
click at [542, 182] on link "Continue practicing" at bounding box center [498, 174] width 183 height 33
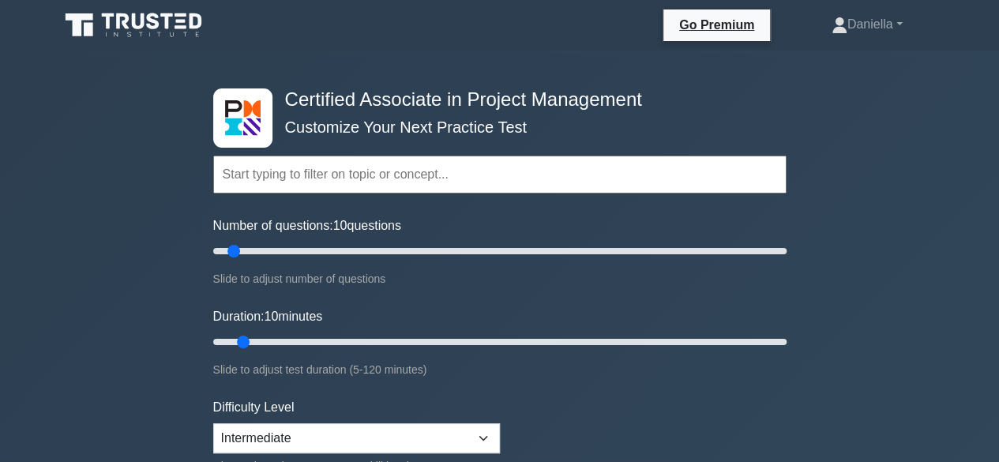
click at [484, 182] on input "text" at bounding box center [499, 175] width 573 height 38
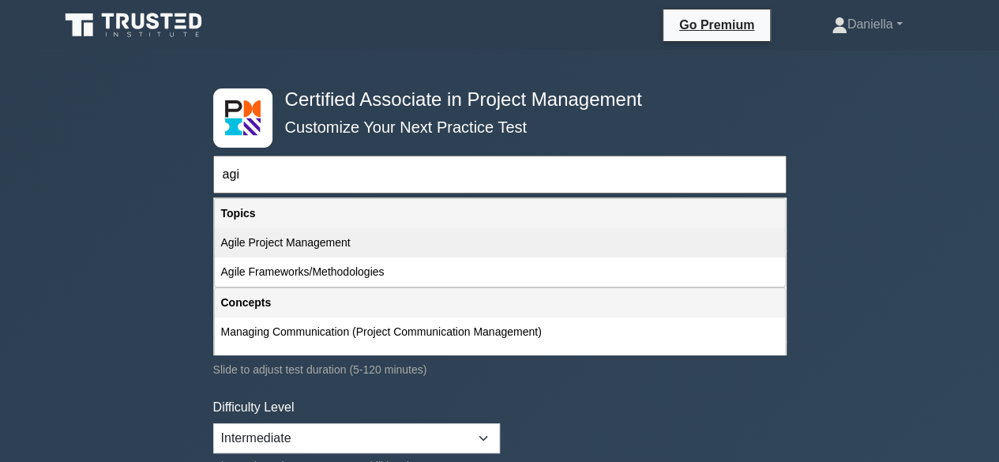
click at [422, 244] on div "Agile Project Management" at bounding box center [500, 242] width 570 height 29
type input "Agile Project Management"
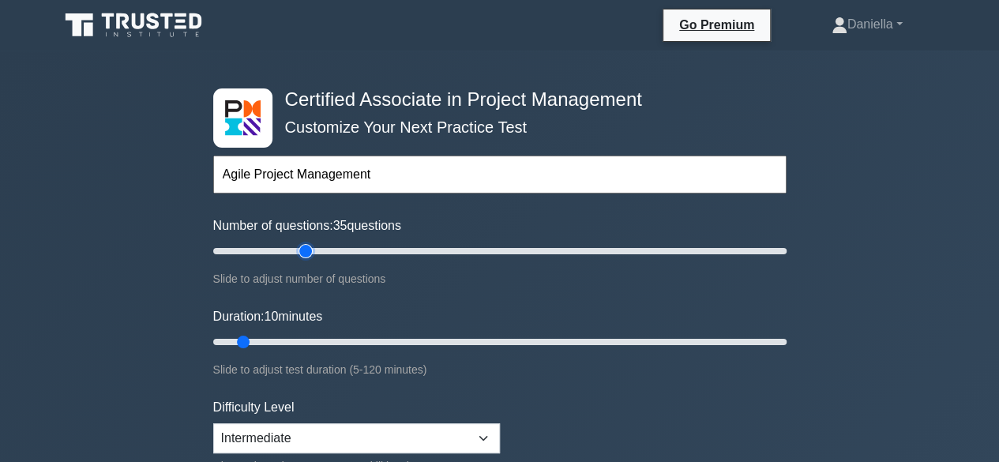
type input "35"
click at [308, 253] on input "Number of questions: 35 questions" at bounding box center [499, 251] width 573 height 19
click at [297, 337] on input "Duration: 20 minutes" at bounding box center [499, 341] width 573 height 19
click at [306, 340] on input "Duration: 25 minutes" at bounding box center [499, 341] width 573 height 19
type input "30"
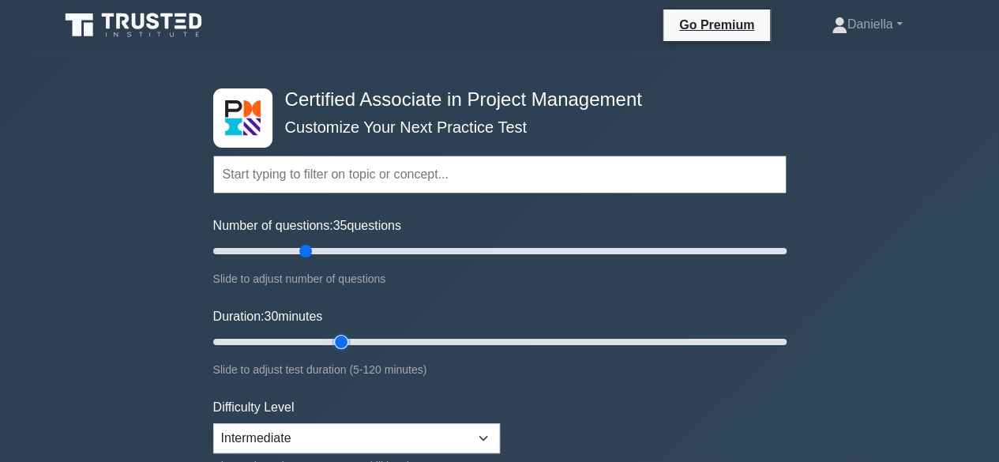
click at [350, 339] on input "Duration: 30 minutes" at bounding box center [499, 341] width 573 height 19
click at [284, 245] on input "Number of questions: 30 questions" at bounding box center [499, 251] width 573 height 19
click at [269, 245] on input "Number of questions: 25 questions" at bounding box center [499, 251] width 573 height 19
type input "20"
click at [264, 249] on input "Number of questions: 20 questions" at bounding box center [499, 251] width 573 height 19
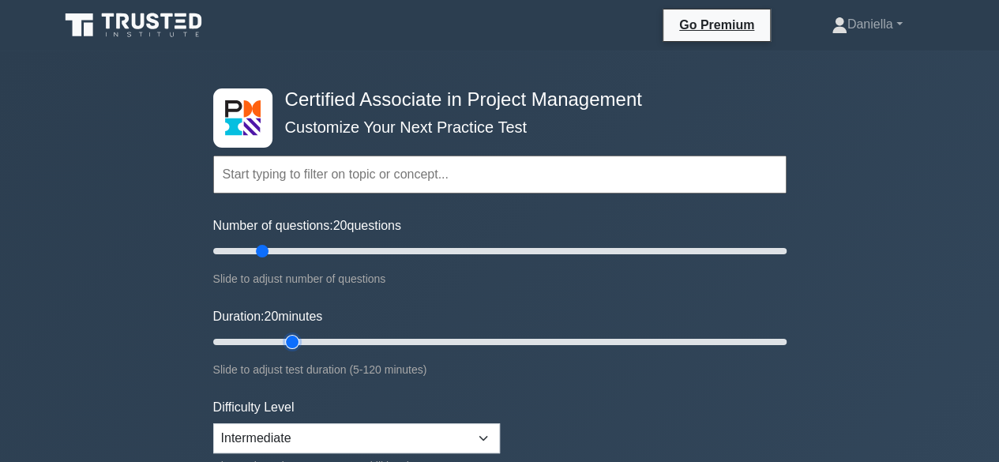
type input "20"
click at [282, 339] on input "Duration: 20 minutes" at bounding box center [499, 341] width 573 height 19
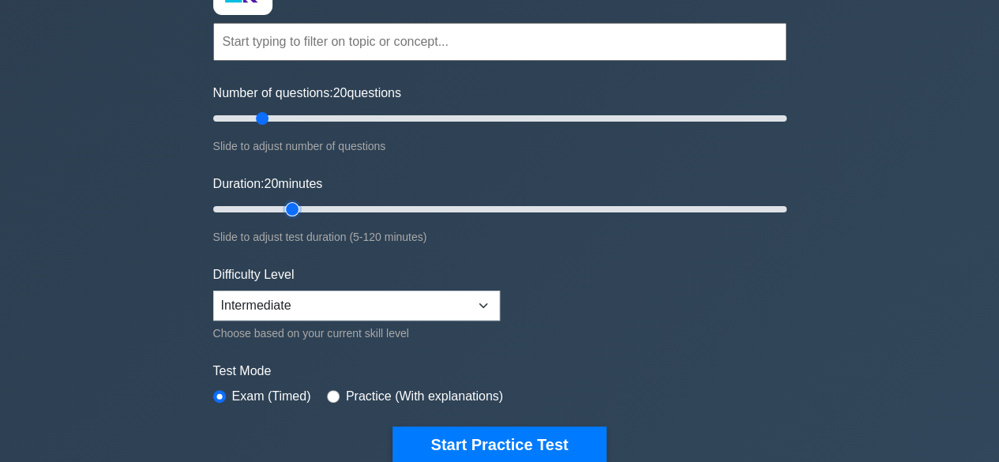
scroll to position [138, 0]
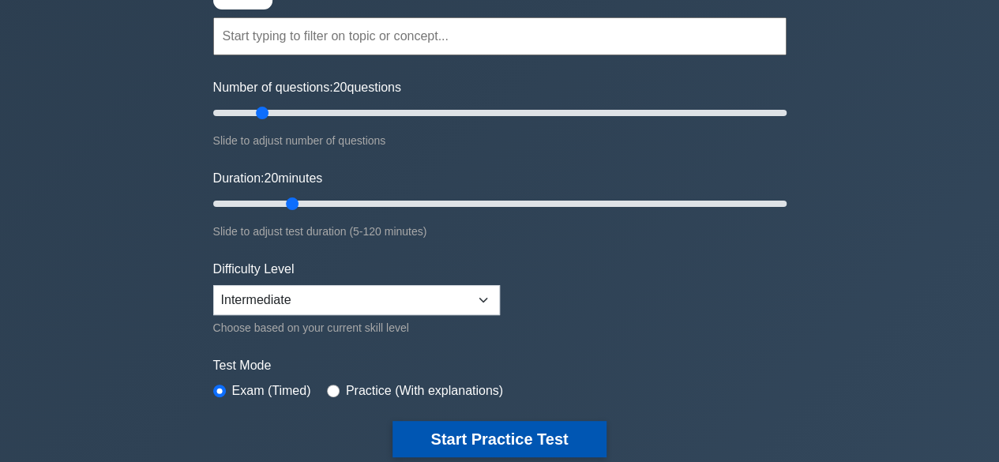
click at [444, 446] on button "Start Practice Test" at bounding box center [498, 439] width 213 height 36
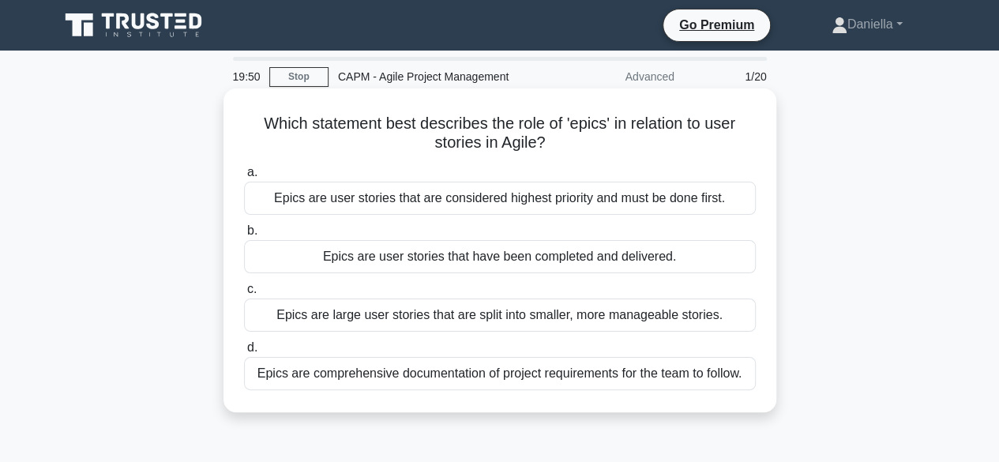
click at [297, 324] on div "Epics are large user stories that are split into smaller, more manageable stori…" at bounding box center [500, 314] width 512 height 33
click at [244, 294] on input "c. Epics are large user stories that are split into smaller, more manageable st…" at bounding box center [244, 289] width 0 height 10
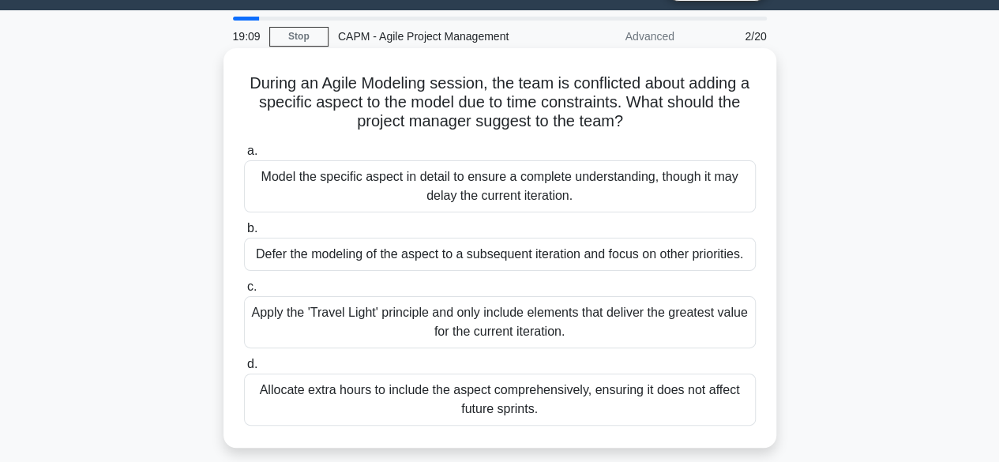
scroll to position [41, 0]
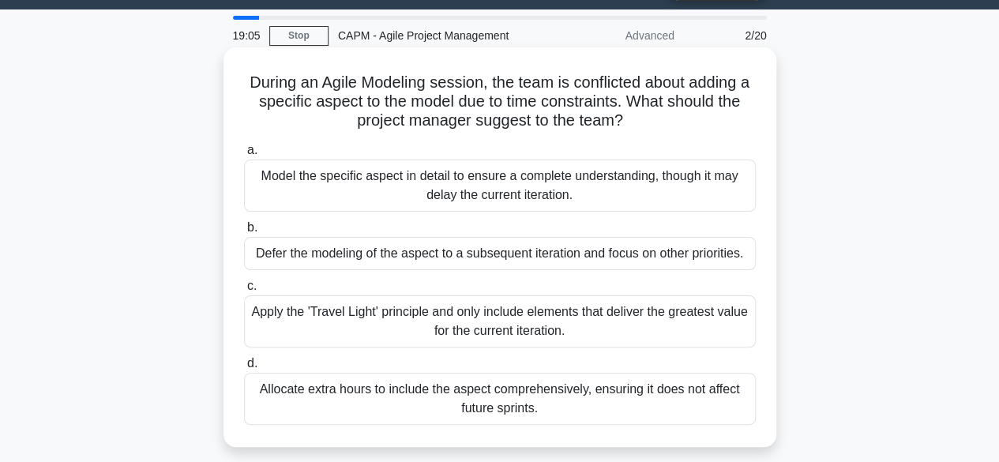
click at [287, 319] on div "Apply the 'Travel Light' principle and only include elements that deliver the g…" at bounding box center [500, 321] width 512 height 52
click at [244, 291] on input "c. Apply the 'Travel Light' principle and only include elements that deliver th…" at bounding box center [244, 286] width 0 height 10
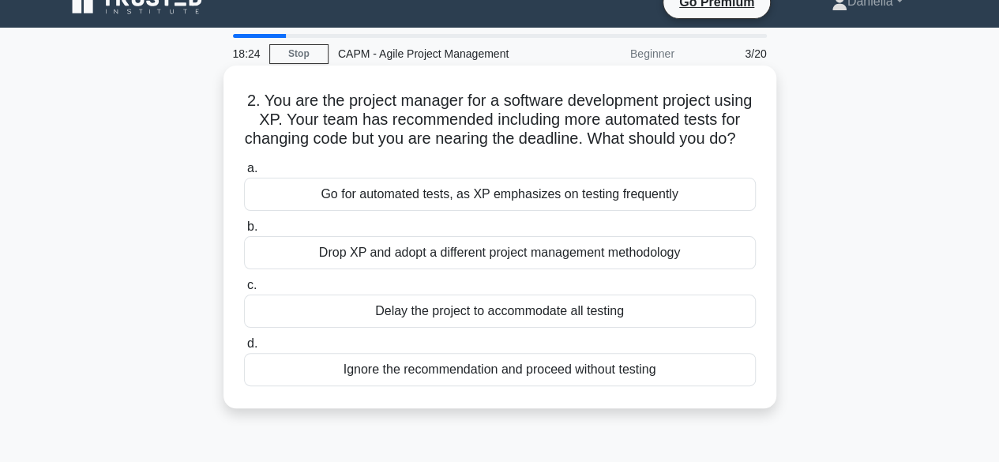
scroll to position [35, 0]
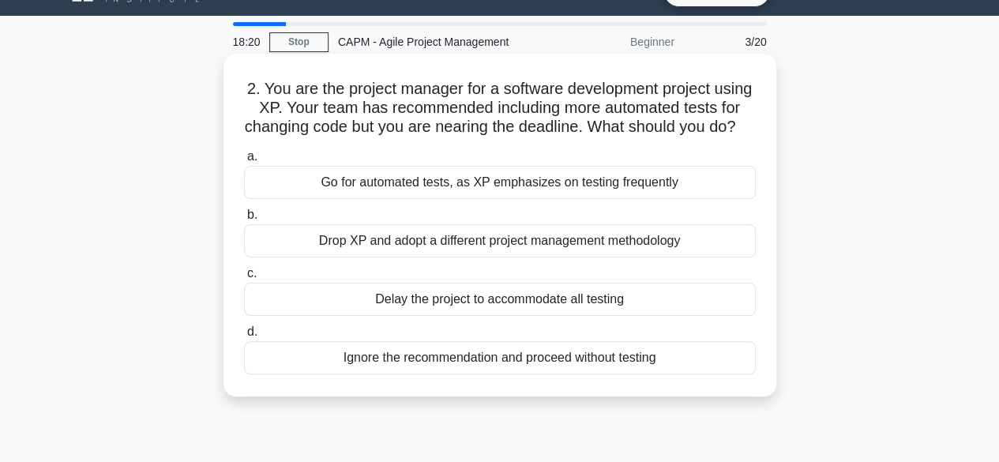
click at [337, 199] on div "Go for automated tests, as XP emphasizes on testing frequently" at bounding box center [500, 182] width 512 height 33
click at [244, 162] on input "a. Go for automated tests, as XP emphasizes on testing frequently" at bounding box center [244, 157] width 0 height 10
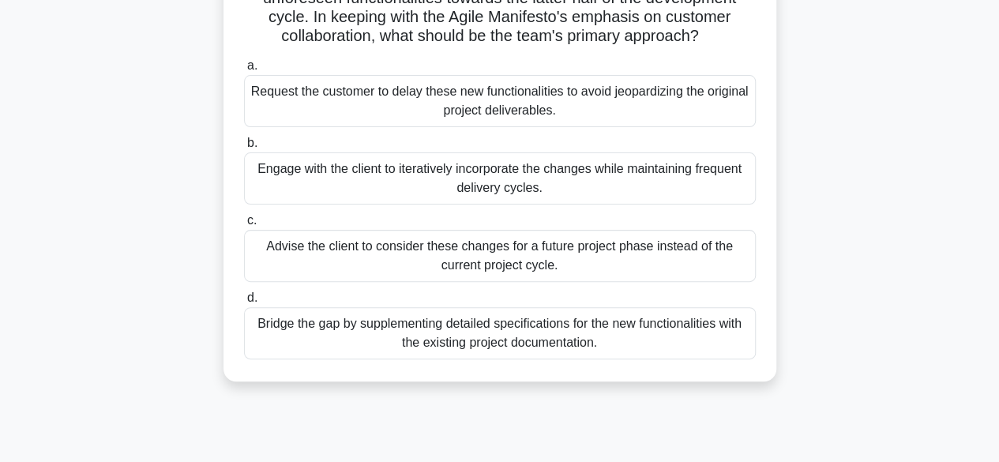
scroll to position [148, 0]
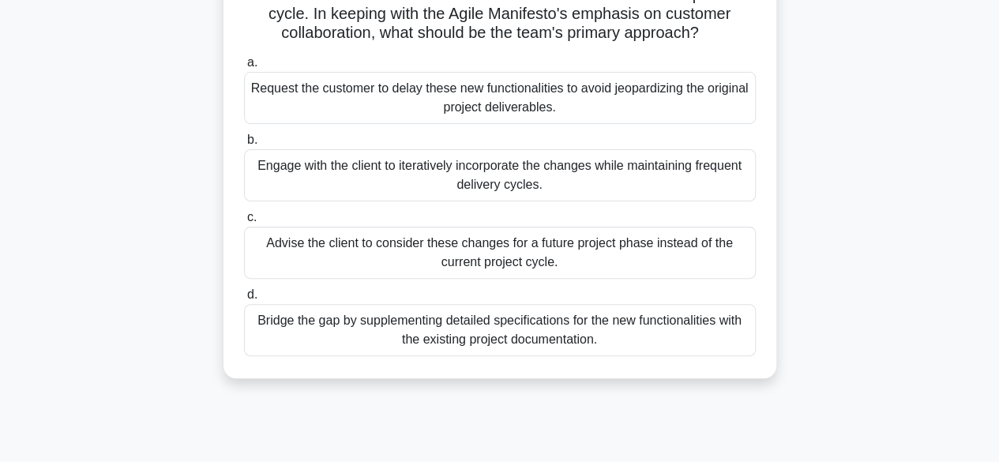
click at [290, 191] on div "Engage with the client to iteratively incorporate the changes while maintaining…" at bounding box center [500, 175] width 512 height 52
click at [244, 145] on input "b. Engage with the client to iteratively incorporate the changes while maintain…" at bounding box center [244, 140] width 0 height 10
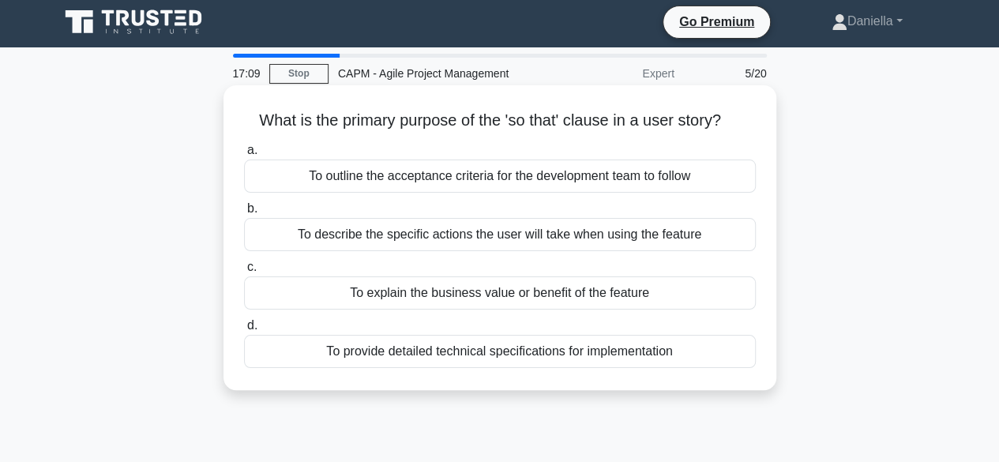
scroll to position [0, 0]
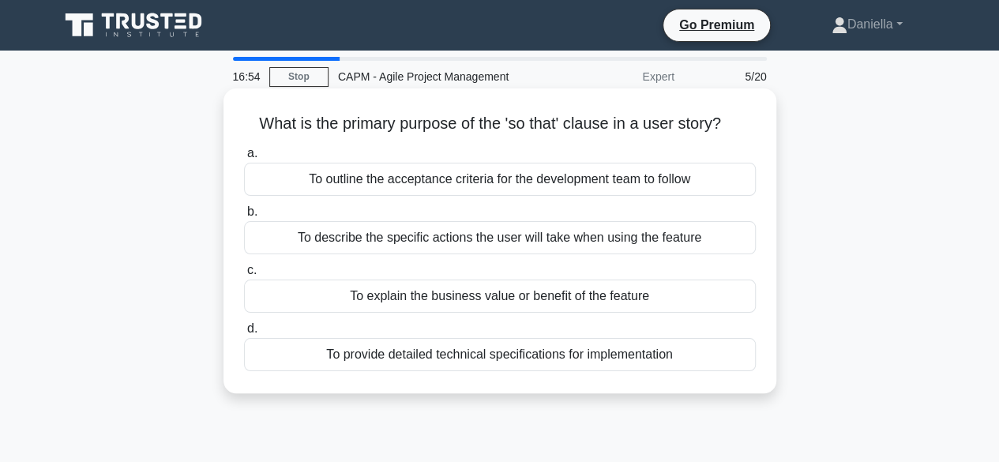
click at [295, 302] on div "To explain the business value or benefit of the feature" at bounding box center [500, 295] width 512 height 33
click at [244, 275] on input "c. To explain the business value or benefit of the feature" at bounding box center [244, 270] width 0 height 10
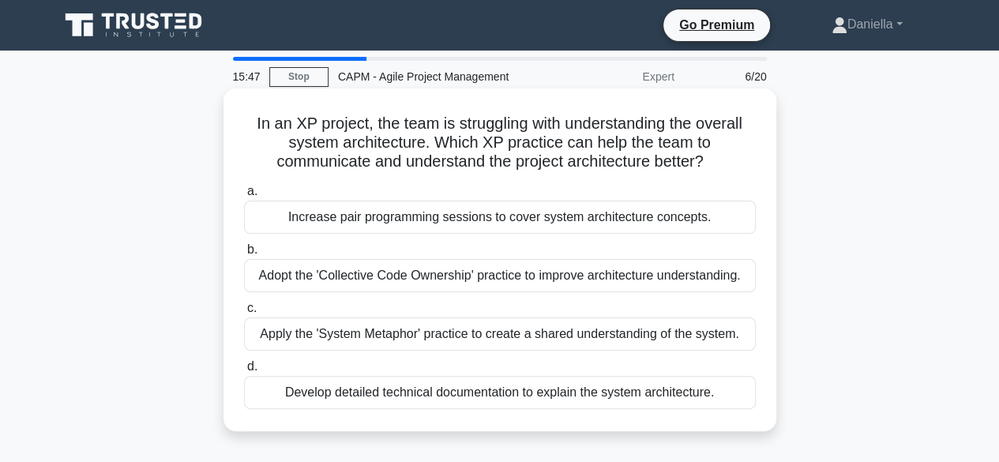
click at [278, 331] on div "Apply the 'System Metaphor' practice to create a shared understanding of the sy…" at bounding box center [500, 333] width 512 height 33
click at [244, 313] on input "c. Apply the 'System Metaphor' practice to create a shared understanding of the…" at bounding box center [244, 308] width 0 height 10
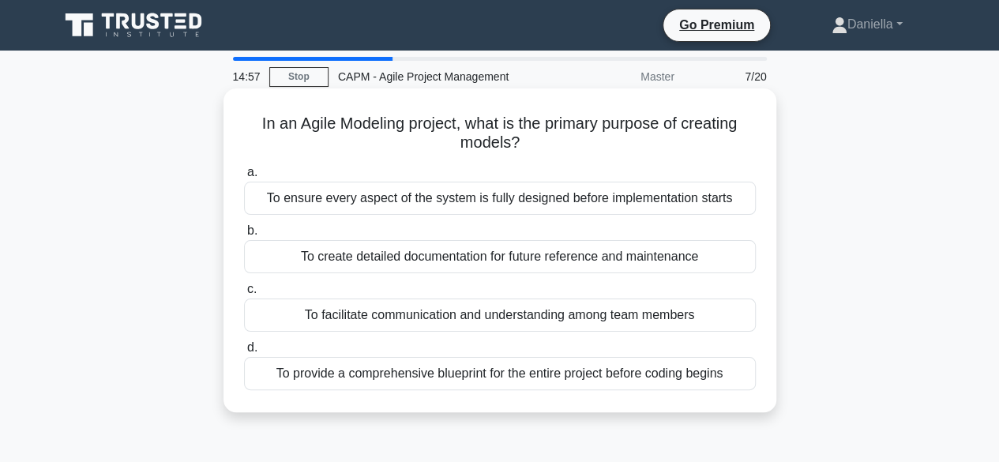
click at [287, 370] on div "To provide a comprehensive blueprint for the entire project before coding begins" at bounding box center [500, 373] width 512 height 33
click at [244, 353] on input "d. To provide a comprehensive blueprint for the entire project before coding be…" at bounding box center [244, 348] width 0 height 10
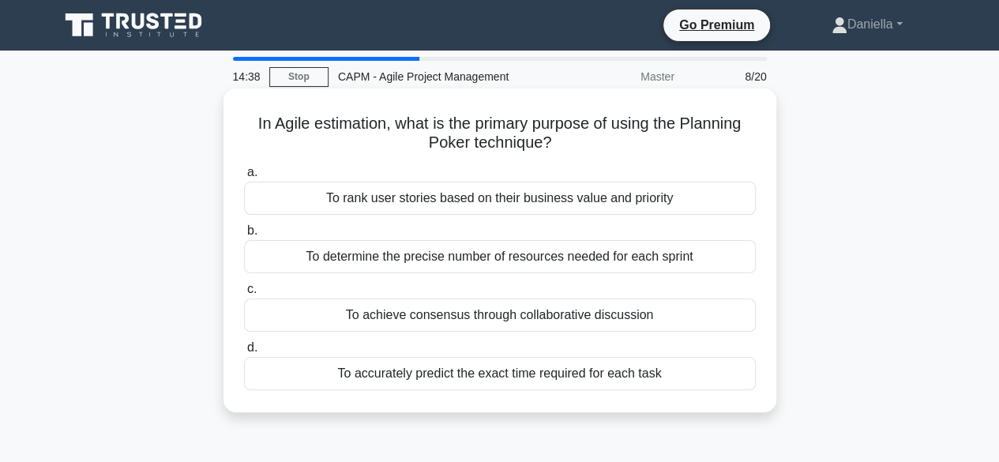
click at [281, 320] on div "To achieve consensus through collaborative discussion" at bounding box center [500, 314] width 512 height 33
click at [244, 294] on input "c. To achieve consensus through collaborative discussion" at bounding box center [244, 289] width 0 height 10
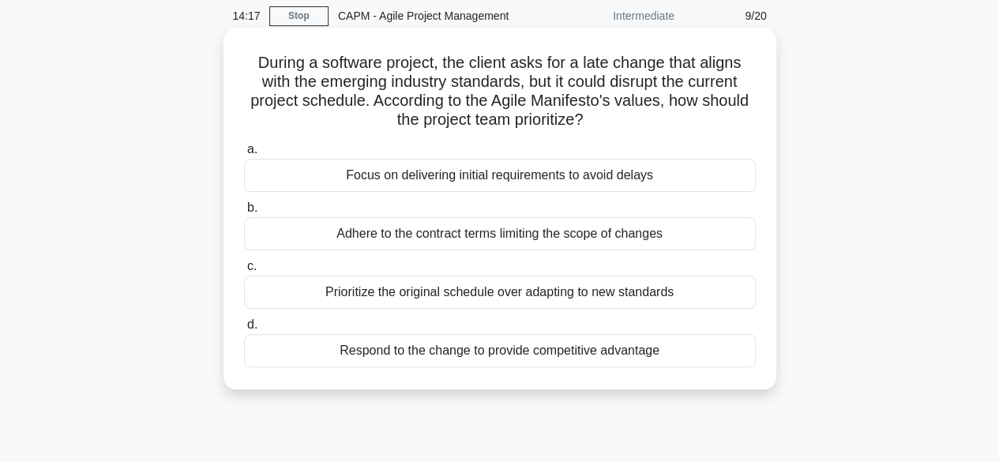
scroll to position [63, 0]
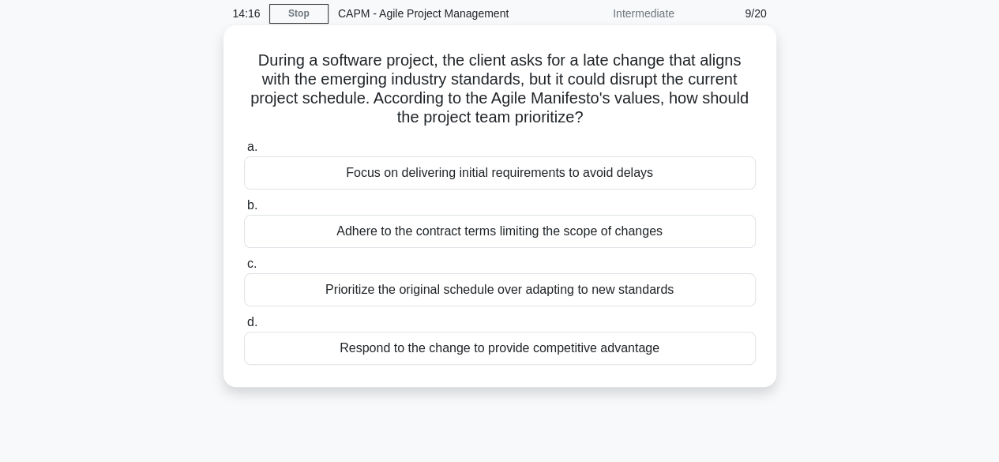
click at [292, 351] on div "Respond to the change to provide competitive advantage" at bounding box center [500, 348] width 512 height 33
click at [244, 328] on input "d. Respond to the change to provide competitive advantage" at bounding box center [244, 322] width 0 height 10
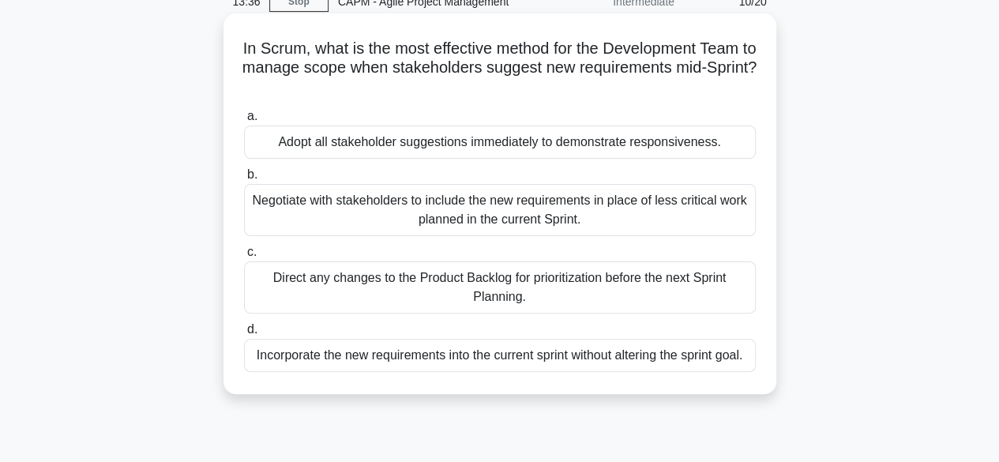
scroll to position [79, 0]
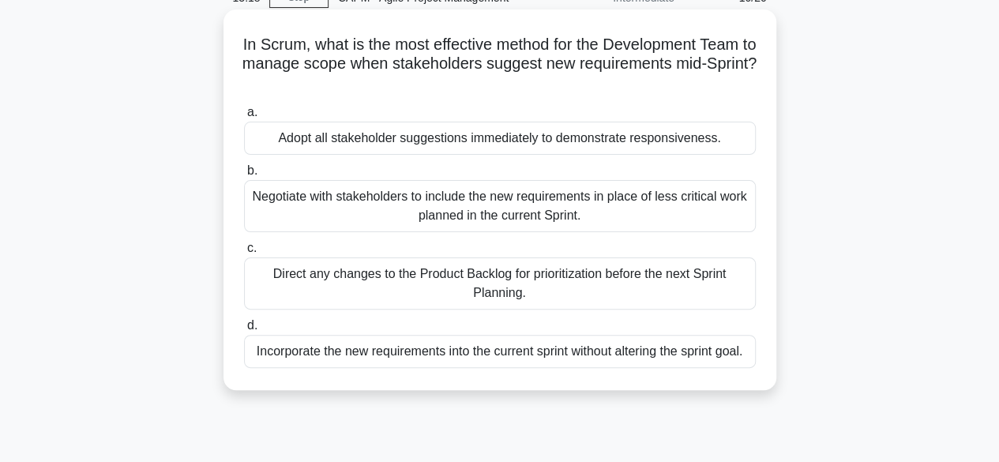
click at [277, 282] on div "Direct any changes to the Product Backlog for prioritization before the next Sp…" at bounding box center [500, 283] width 512 height 52
click at [244, 253] on input "c. Direct any changes to the Product Backlog for prioritization before the next…" at bounding box center [244, 248] width 0 height 10
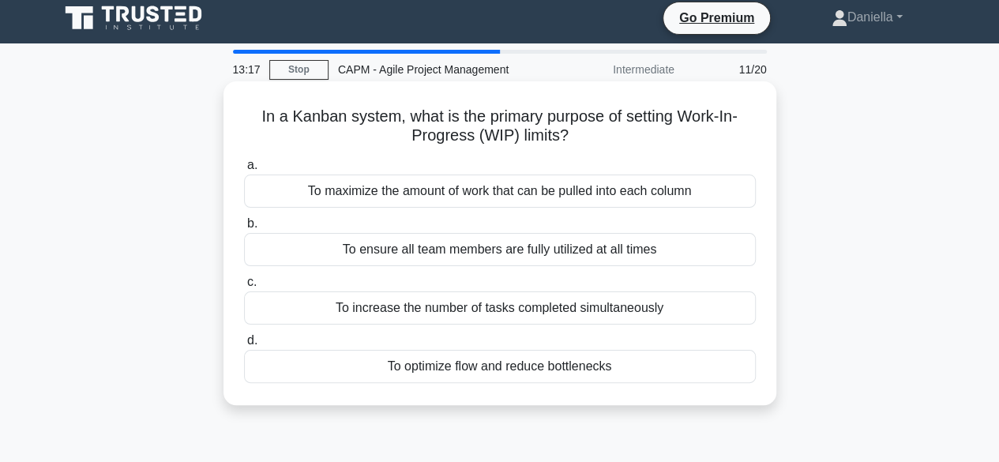
scroll to position [0, 0]
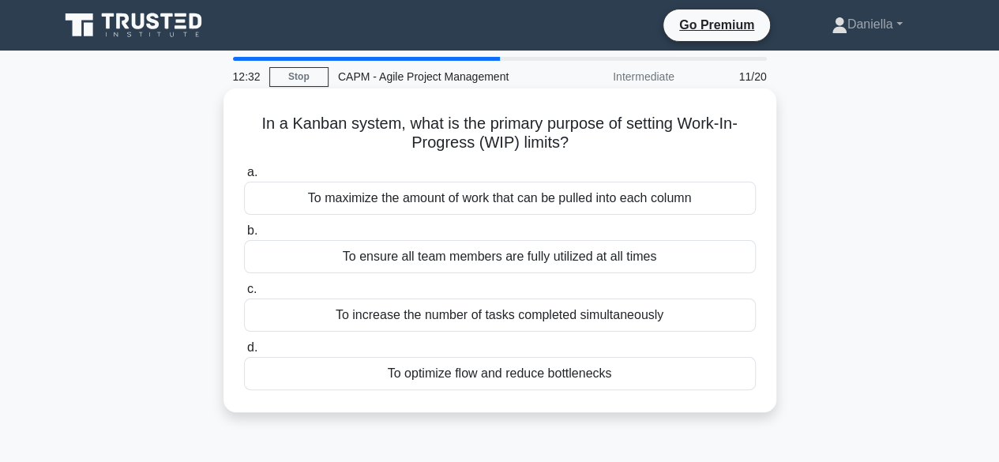
click at [302, 369] on div "To optimize flow and reduce bottlenecks" at bounding box center [500, 373] width 512 height 33
click at [244, 353] on input "d. To optimize flow and reduce bottlenecks" at bounding box center [244, 348] width 0 height 10
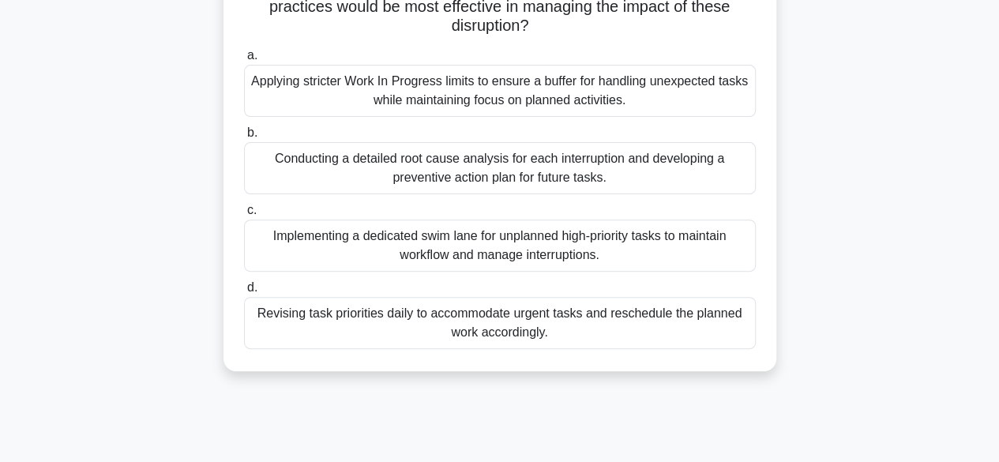
scroll to position [180, 0]
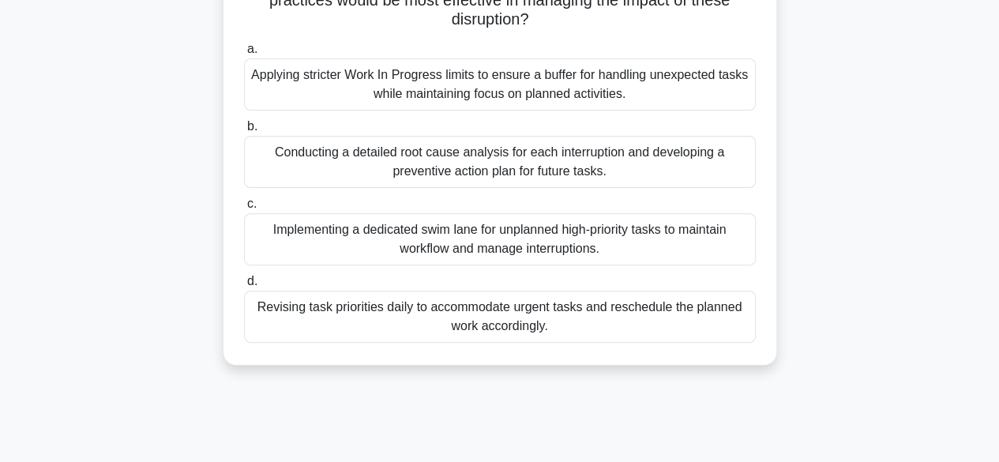
click at [322, 303] on div "Revising task priorities daily to accommodate urgent tasks and reschedule the p…" at bounding box center [500, 316] width 512 height 52
click at [244, 287] on input "d. Revising task priorities daily to accommodate urgent tasks and reschedule th…" at bounding box center [244, 281] width 0 height 10
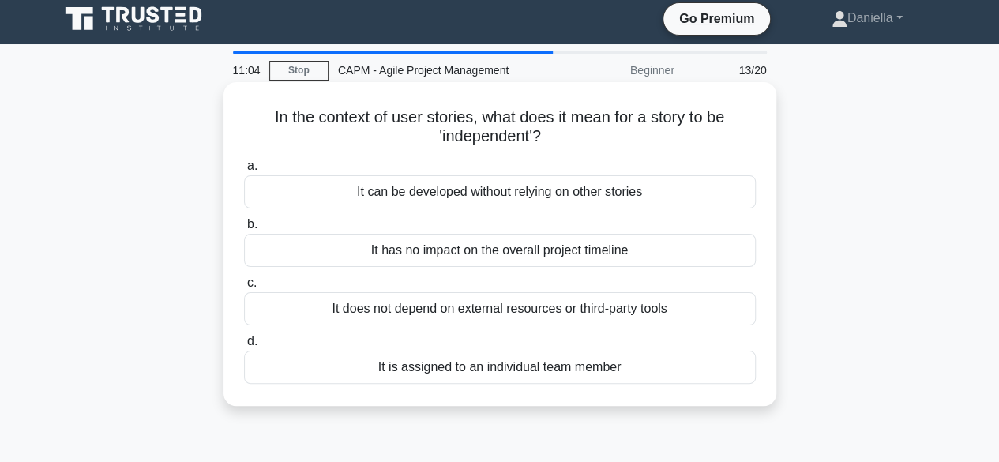
scroll to position [0, 0]
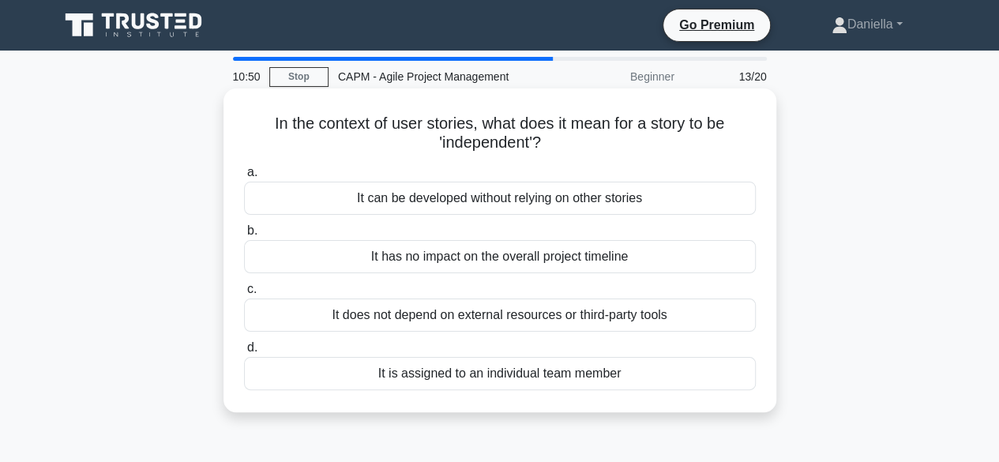
click at [305, 189] on div "It can be developed without relying on other stories" at bounding box center [500, 198] width 512 height 33
click at [244, 178] on input "a. It can be developed without relying on other stories" at bounding box center [244, 172] width 0 height 10
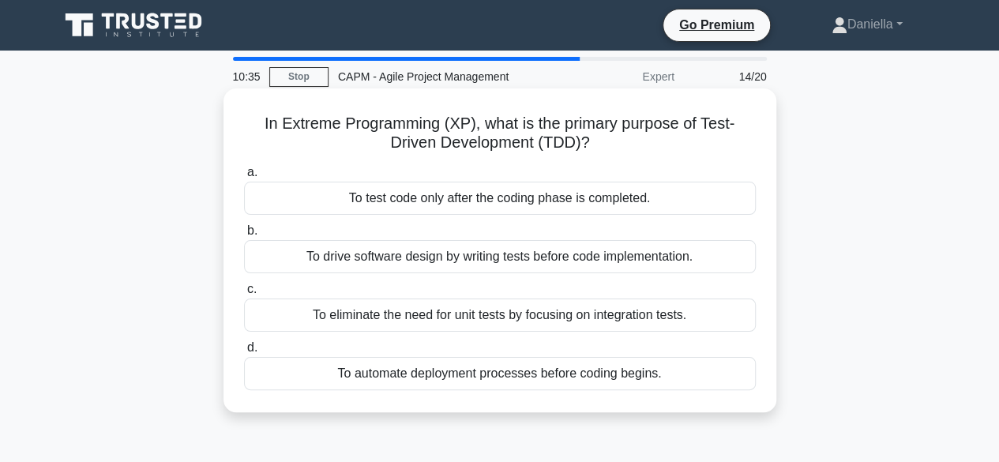
click at [313, 258] on div "To drive software design by writing tests before code implementation." at bounding box center [500, 256] width 512 height 33
click at [244, 236] on input "b. To drive software design by writing tests before code implementation." at bounding box center [244, 231] width 0 height 10
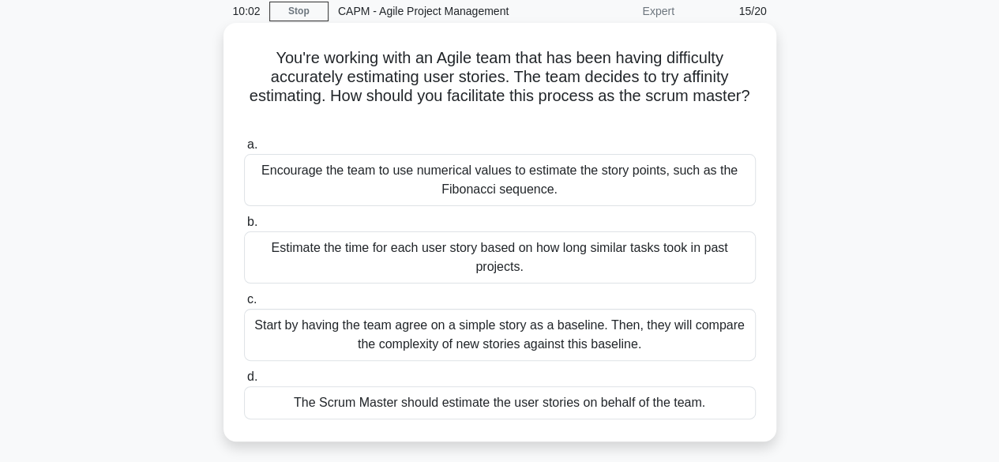
scroll to position [75, 0]
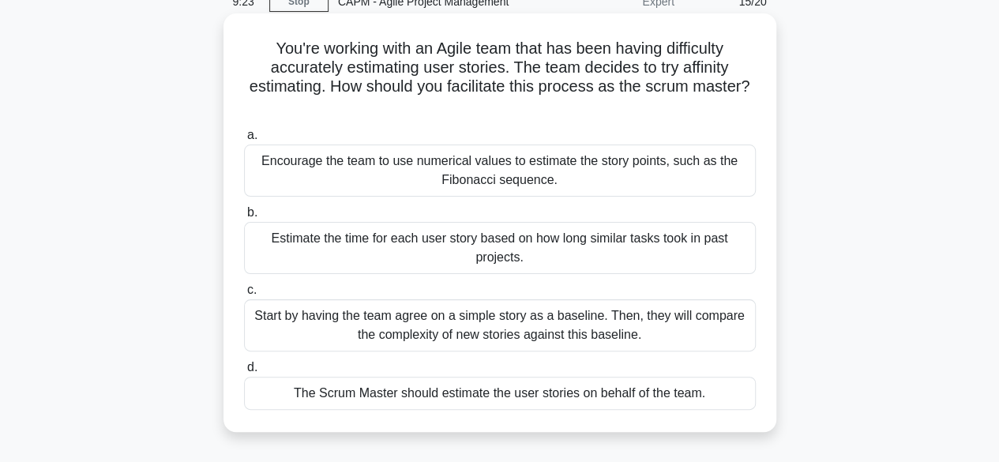
click at [358, 179] on div "Encourage the team to use numerical values to estimate the story points, such a…" at bounding box center [500, 170] width 512 height 52
click at [244, 141] on input "a. Encourage the team to use numerical values to estimate the story points, suc…" at bounding box center [244, 135] width 0 height 10
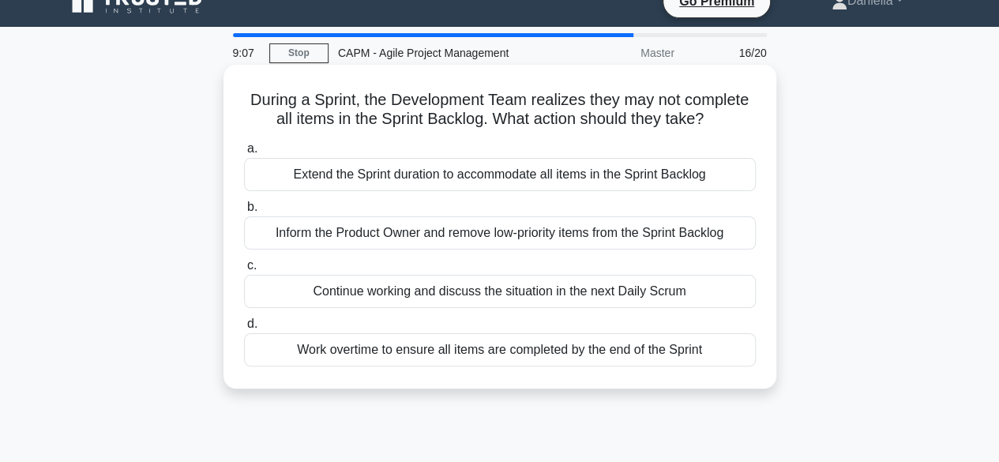
scroll to position [32, 0]
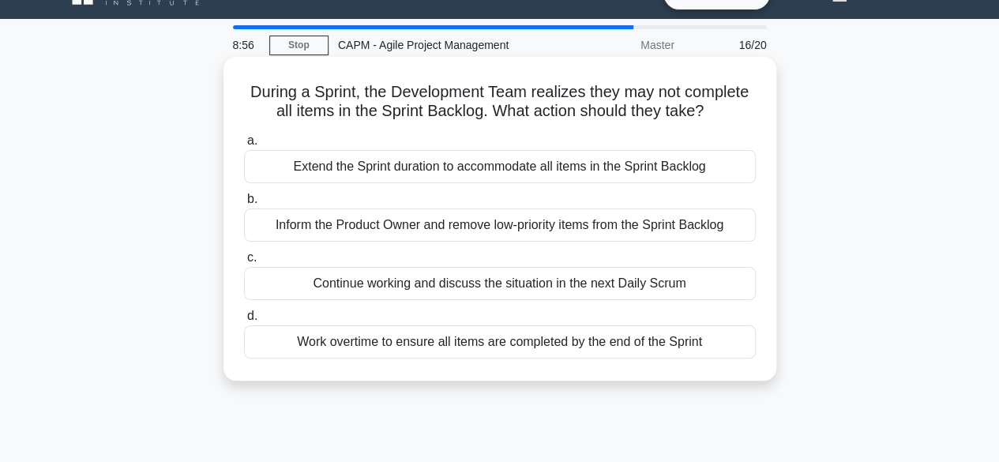
click at [274, 214] on div "Inform the Product Owner and remove low-priority items from the Sprint Backlog" at bounding box center [500, 224] width 512 height 33
click at [244, 204] on input "b. Inform the Product Owner and remove low-priority items from the Sprint Backl…" at bounding box center [244, 199] width 0 height 10
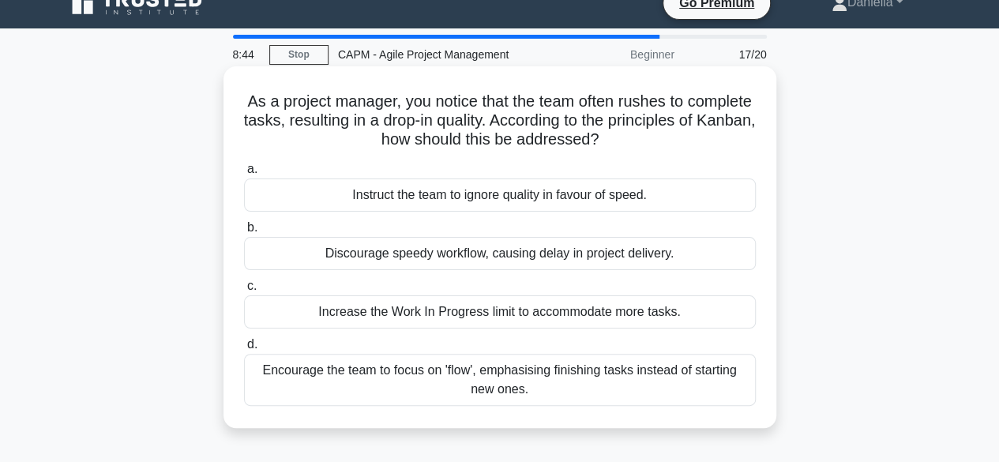
scroll to position [23, 0]
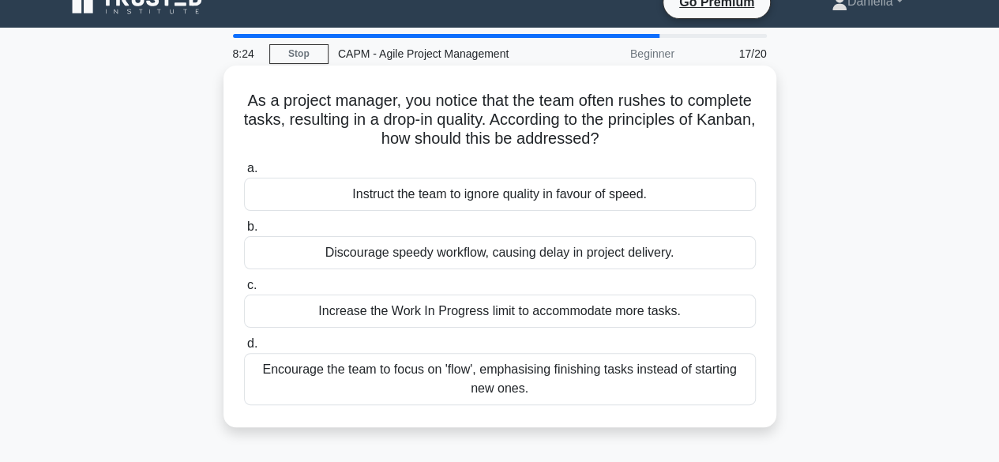
click at [330, 377] on div "Encourage the team to focus on 'flow', emphasising finishing tasks instead of s…" at bounding box center [500, 379] width 512 height 52
click at [244, 349] on input "d. Encourage the team to focus on 'flow', emphasising finishing tasks instead o…" at bounding box center [244, 344] width 0 height 10
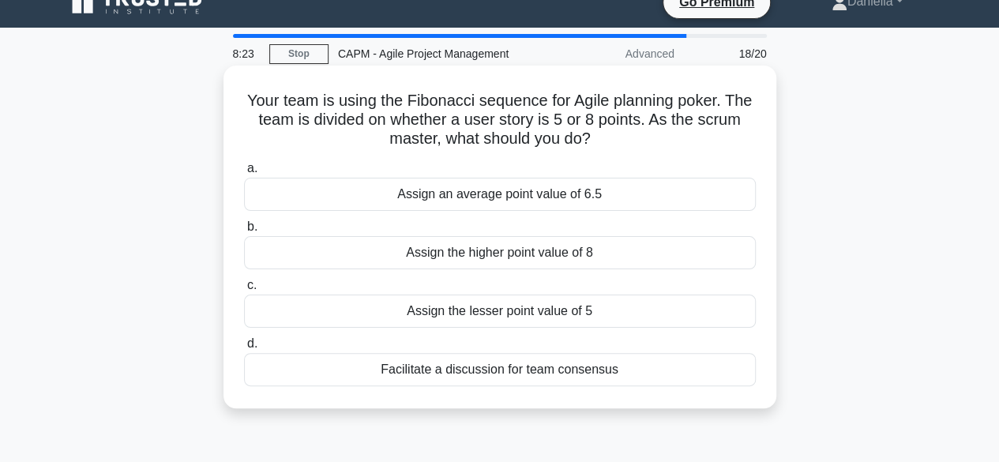
scroll to position [0, 0]
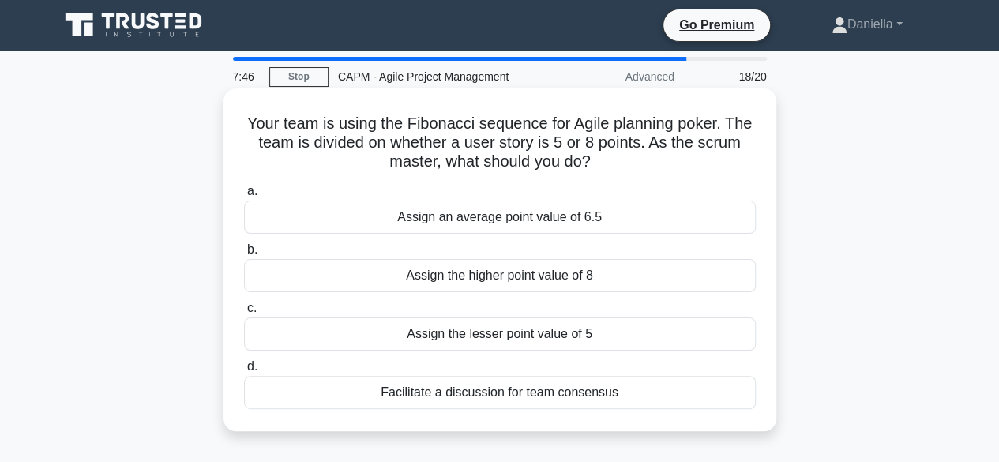
click at [334, 391] on div "Facilitate a discussion for team consensus" at bounding box center [500, 392] width 512 height 33
click at [244, 372] on input "d. Facilitate a discussion for team consensus" at bounding box center [244, 367] width 0 height 10
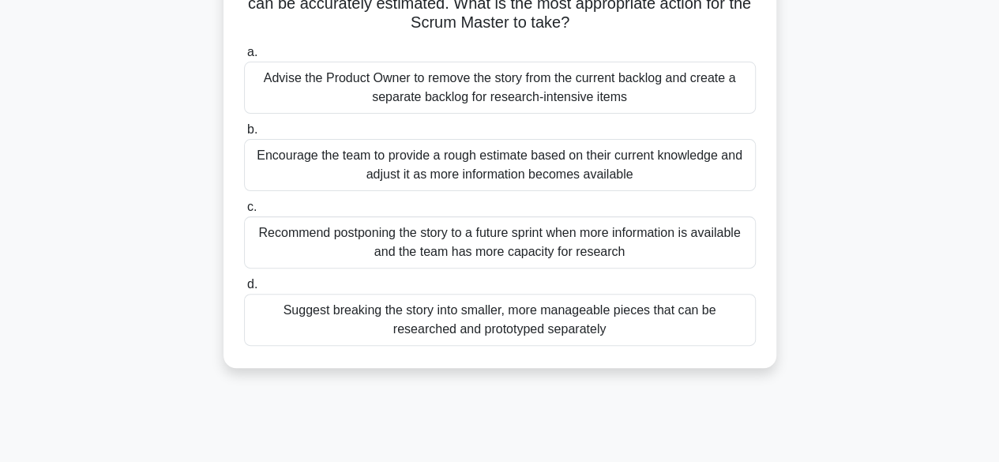
scroll to position [159, 0]
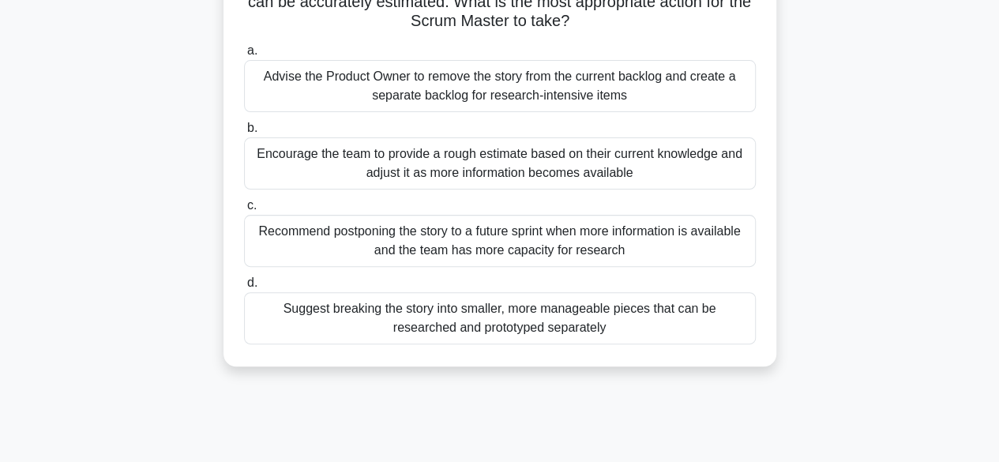
click at [322, 322] on div "Suggest breaking the story into smaller, more manageable pieces that can be res…" at bounding box center [500, 318] width 512 height 52
click at [244, 288] on input "d. Suggest breaking the story into smaller, more manageable pieces that can be …" at bounding box center [244, 283] width 0 height 10
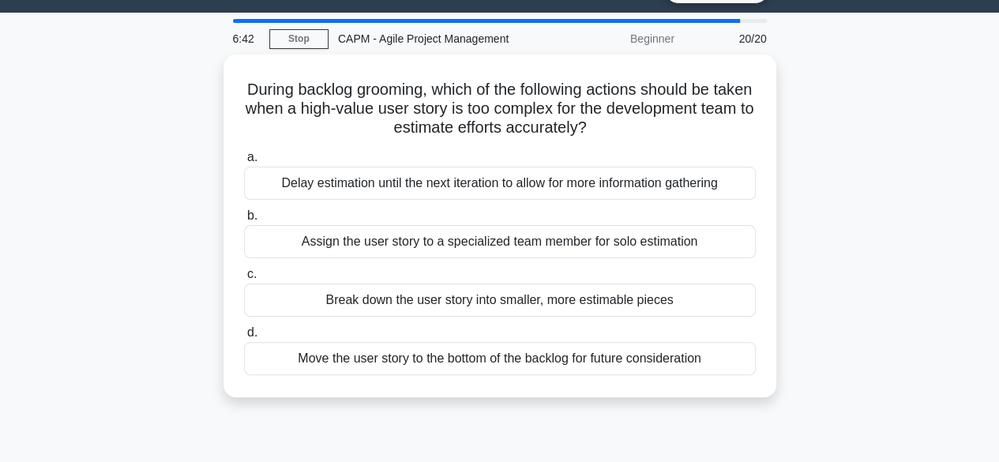
scroll to position [0, 0]
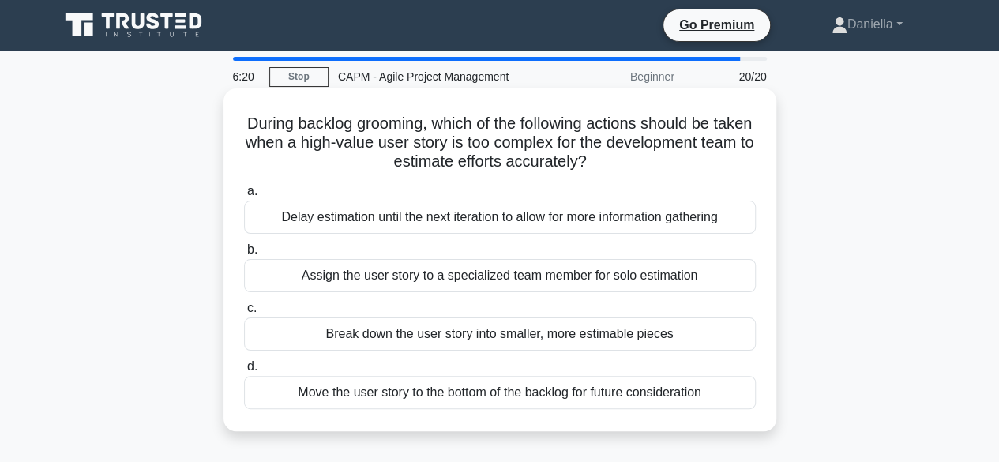
click at [298, 332] on div "Break down the user story into smaller, more estimable pieces" at bounding box center [500, 333] width 512 height 33
click at [244, 313] on input "c. Break down the user story into smaller, more estimable pieces" at bounding box center [244, 308] width 0 height 10
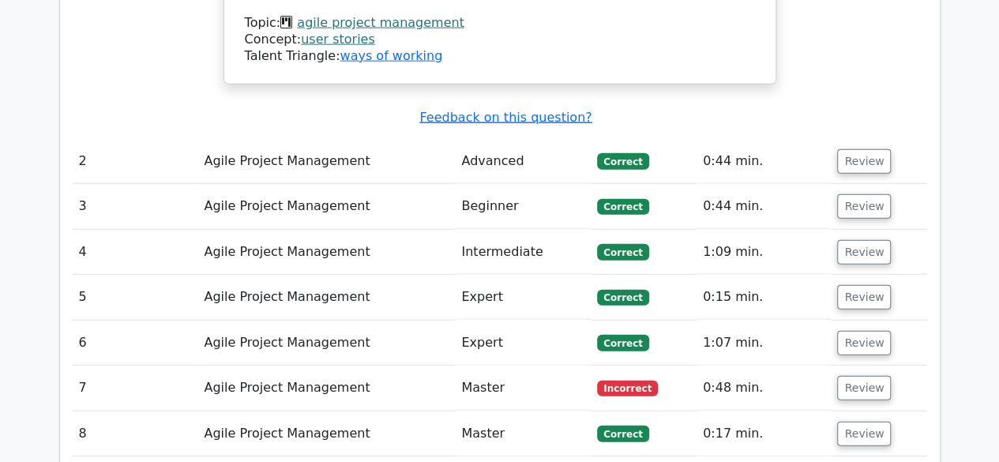
scroll to position [1856, 0]
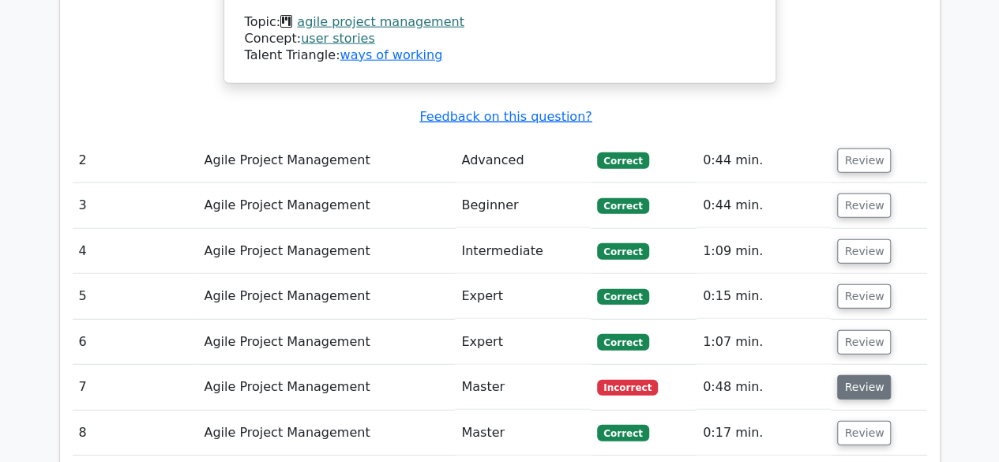
click at [856, 375] on button "Review" at bounding box center [864, 387] width 54 height 24
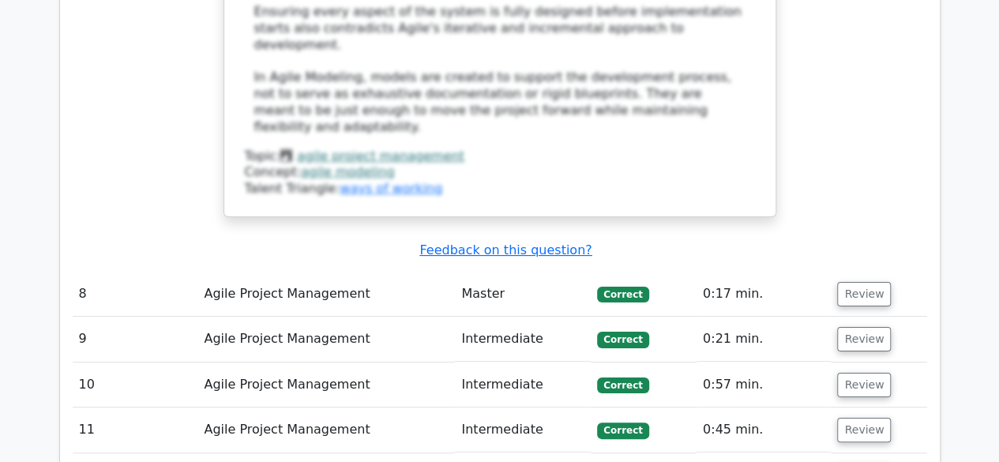
scroll to position [2951, 0]
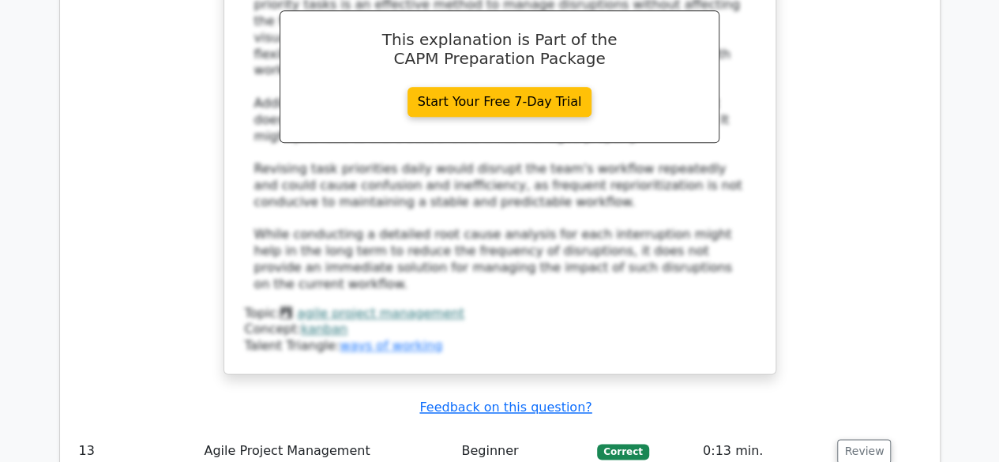
scroll to position [3931, 0]
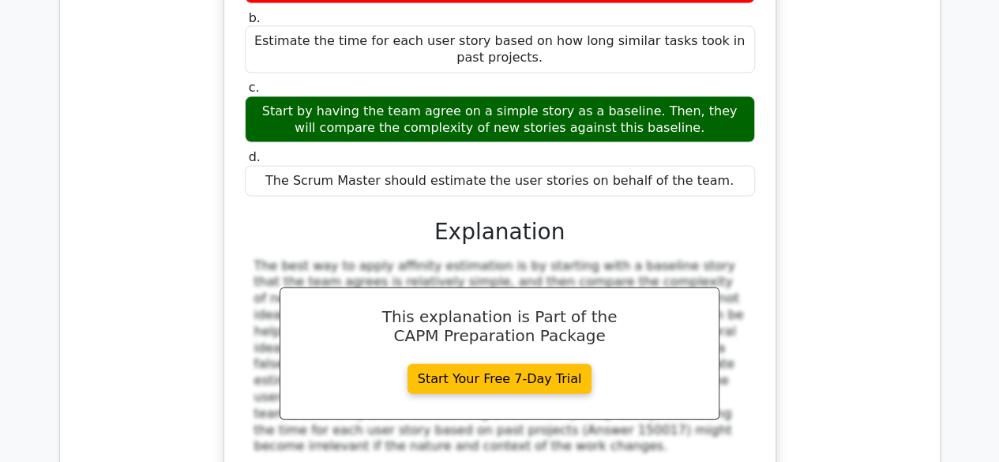
scroll to position [4723, 0]
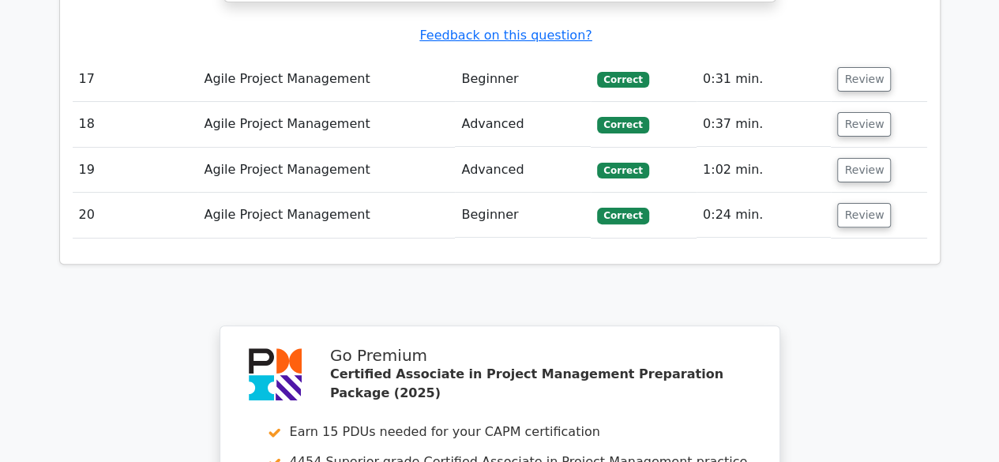
scroll to position [6325, 0]
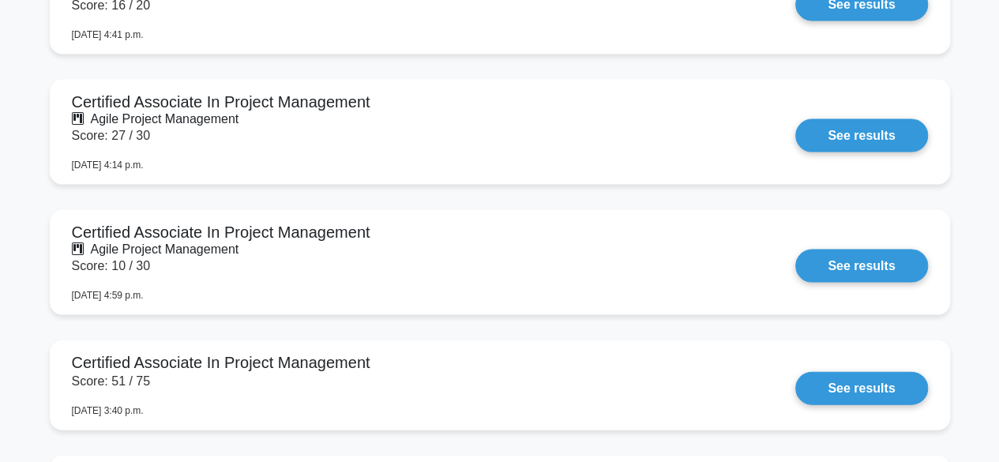
scroll to position [1537, 0]
